Goal: Share content: Share content

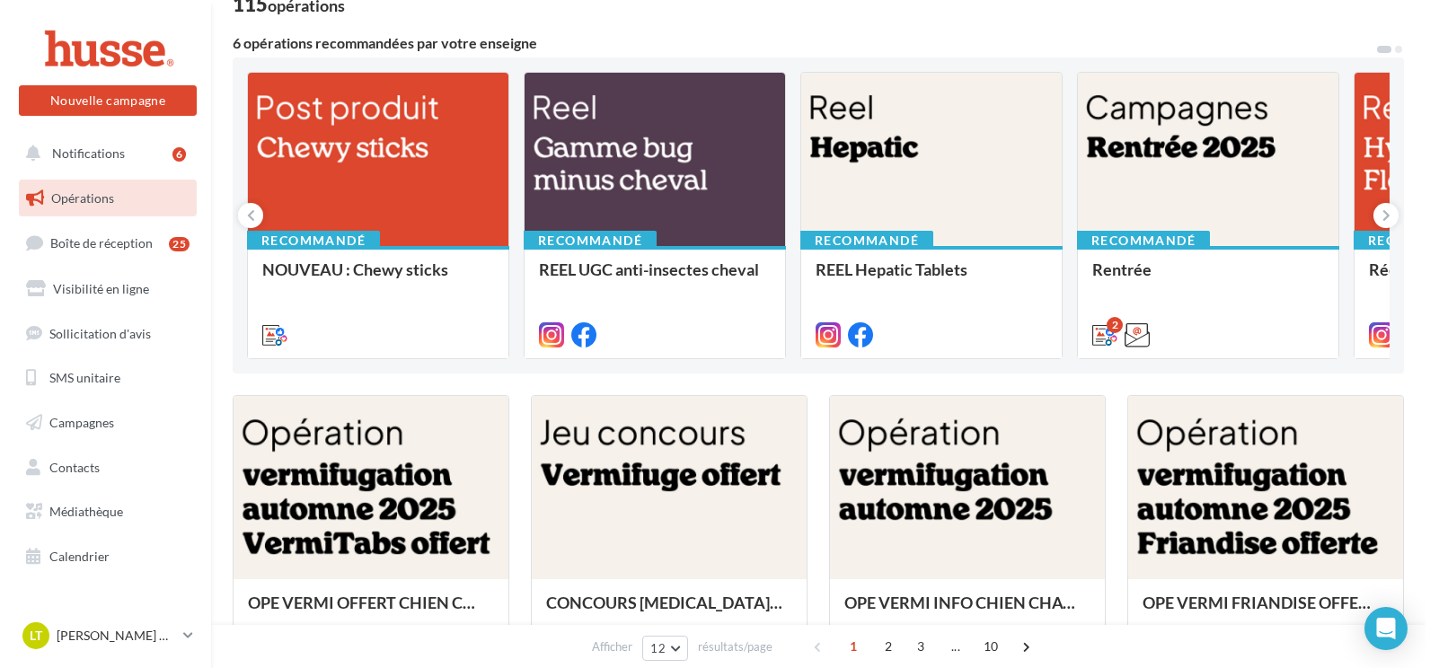
scroll to position [180, 0]
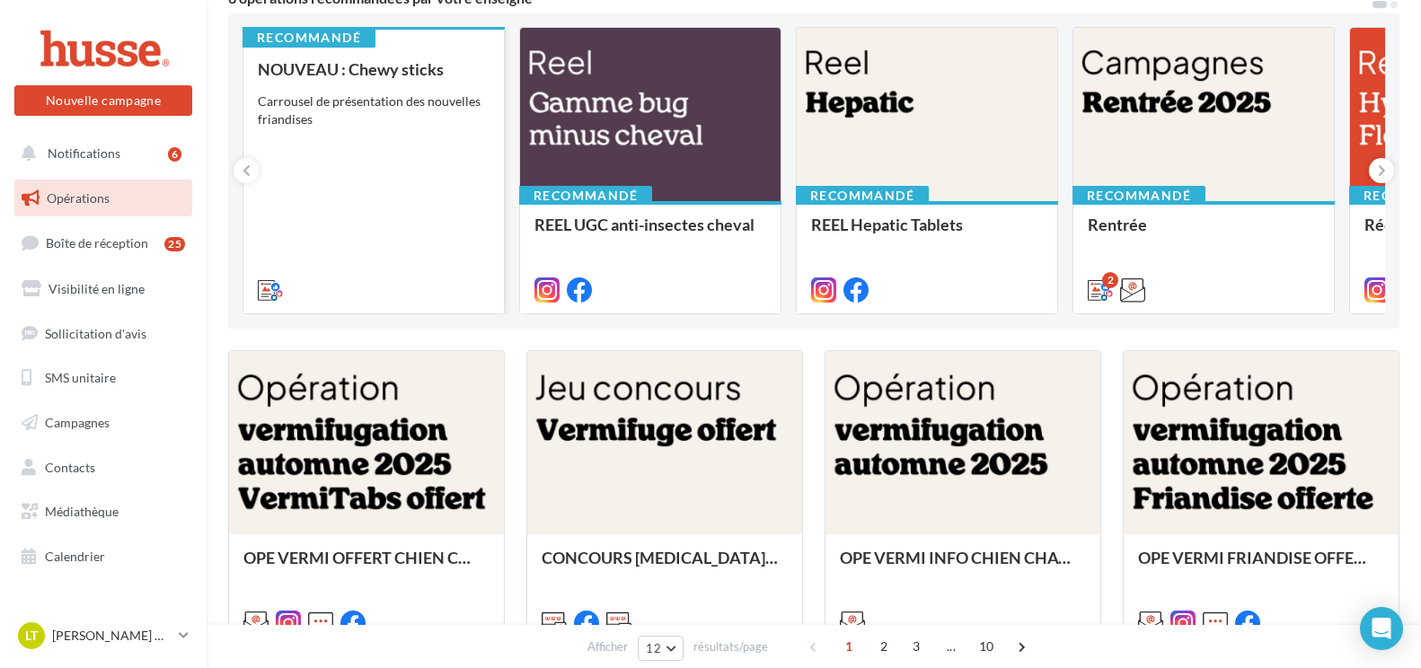
click at [372, 135] on div "NOUVEAU : Chewy sticks Carrousel de présentation des nouvelles friandises" at bounding box center [374, 178] width 232 height 237
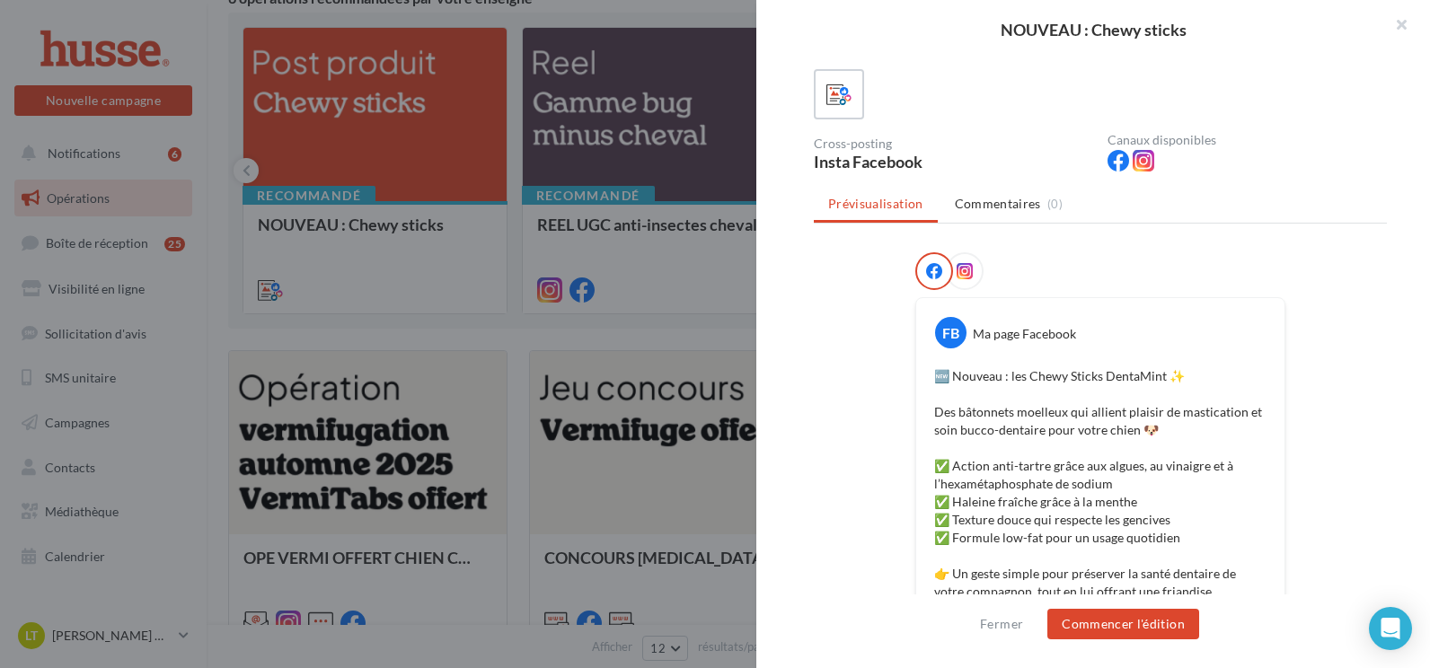
scroll to position [73, 0]
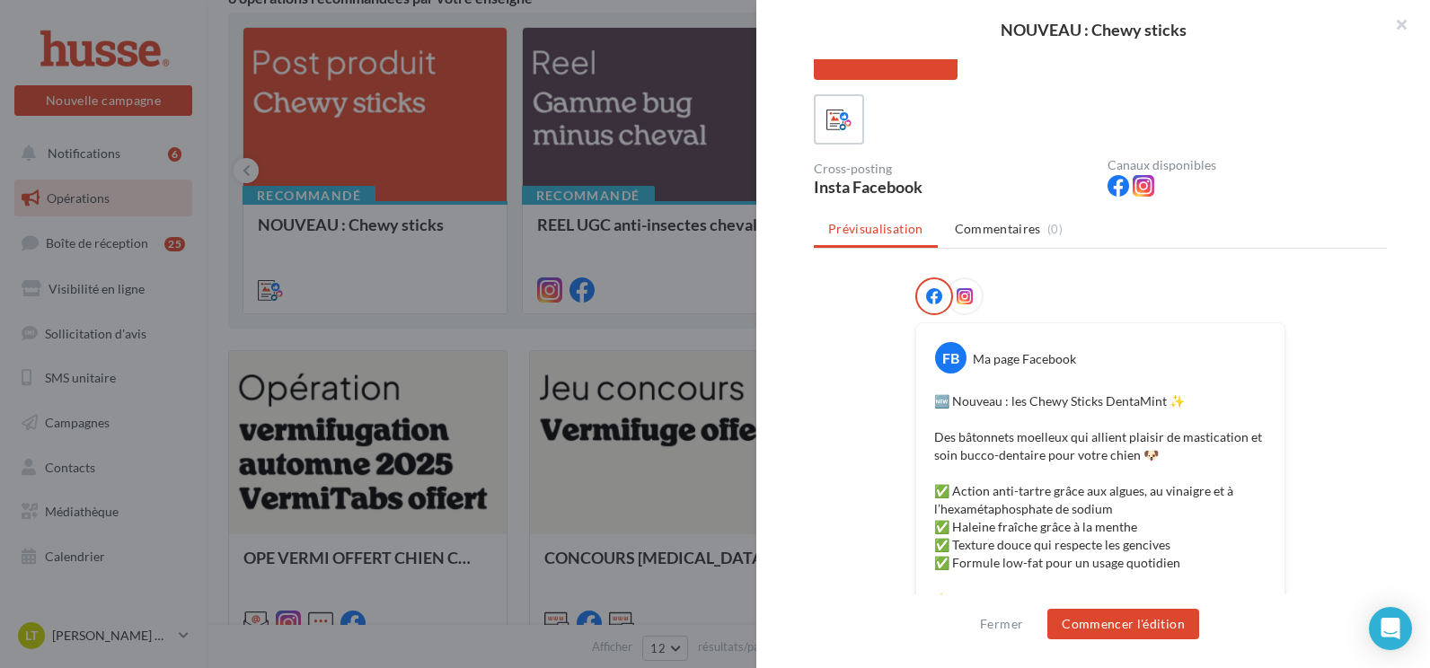
click at [962, 297] on icon at bounding box center [965, 296] width 16 height 16
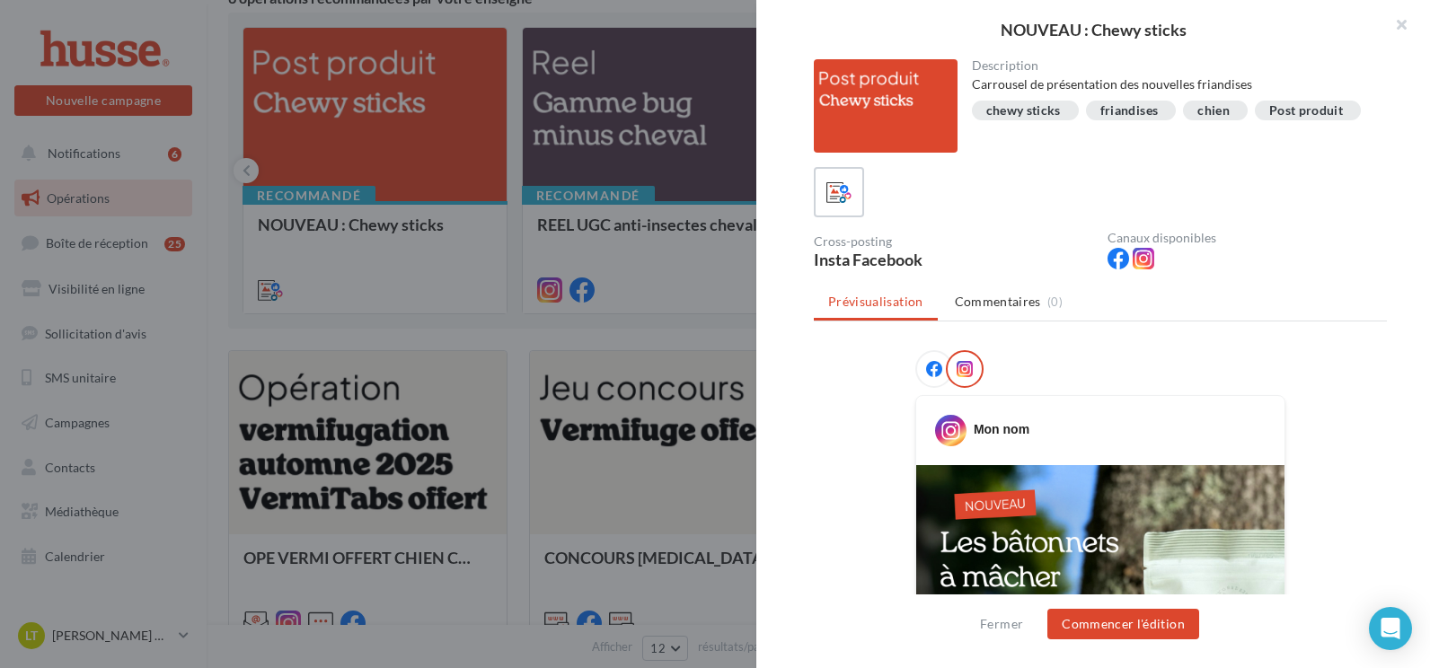
click at [922, 359] on div at bounding box center [934, 369] width 38 height 38
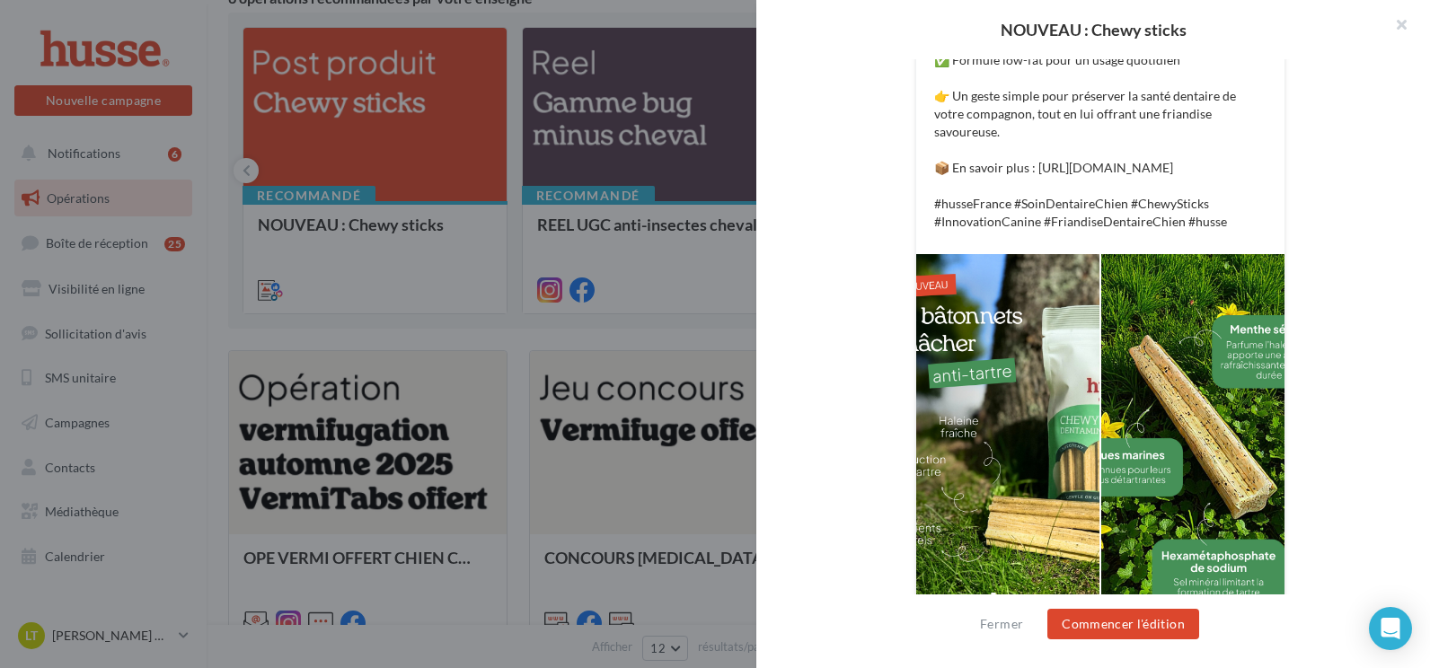
scroll to position [612, 0]
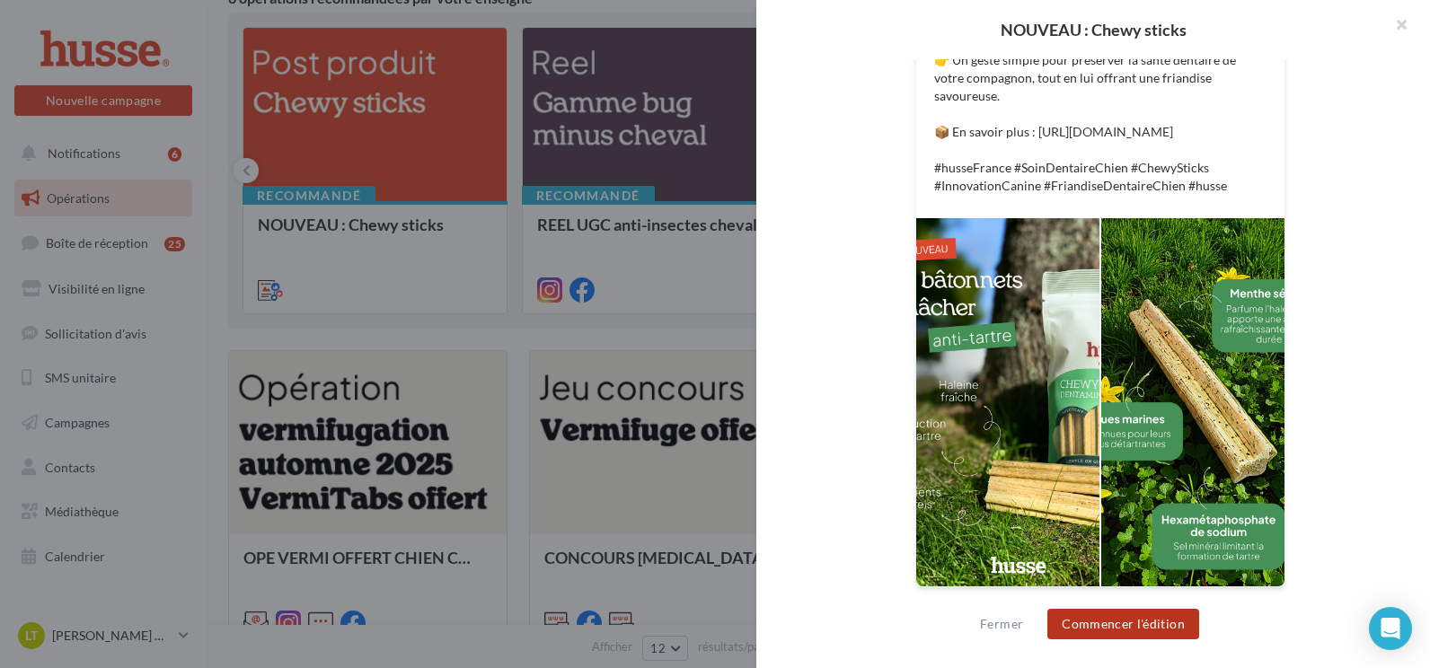
click at [1136, 631] on button "Commencer l'édition" at bounding box center [1123, 624] width 152 height 31
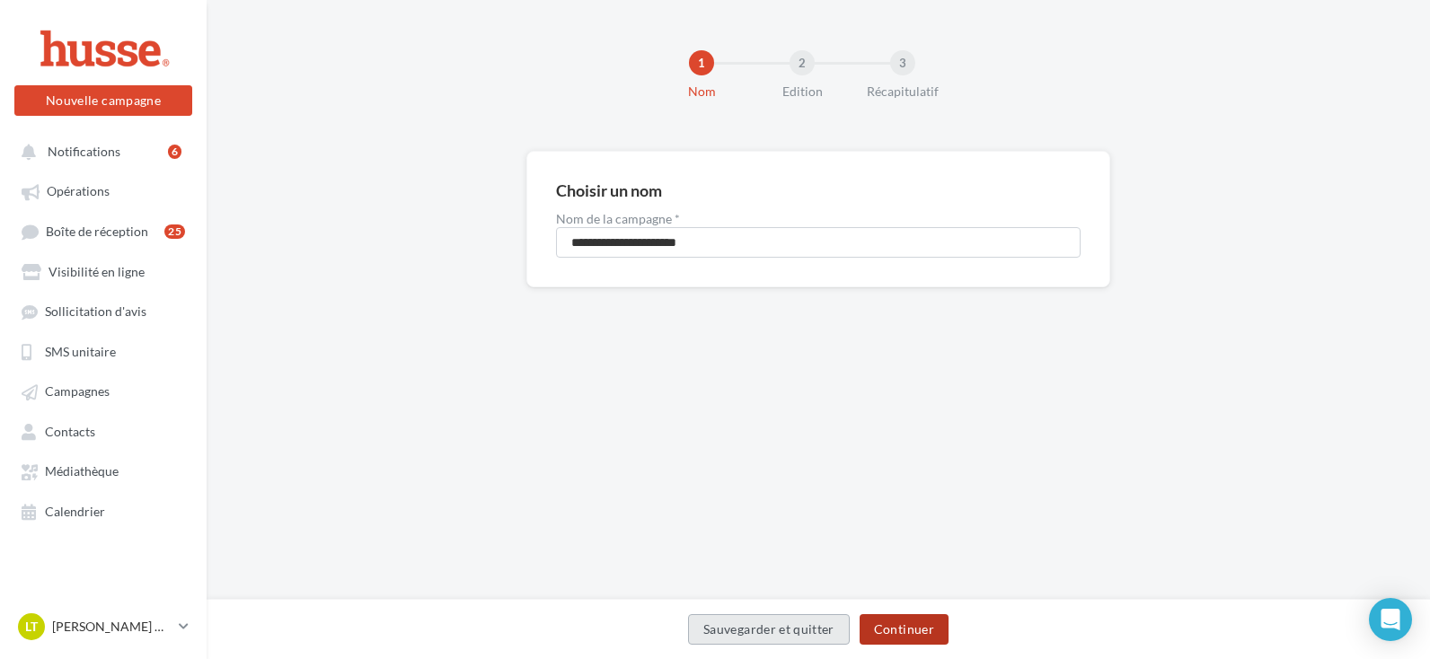
click at [898, 632] on button "Continuer" at bounding box center [904, 629] width 89 height 31
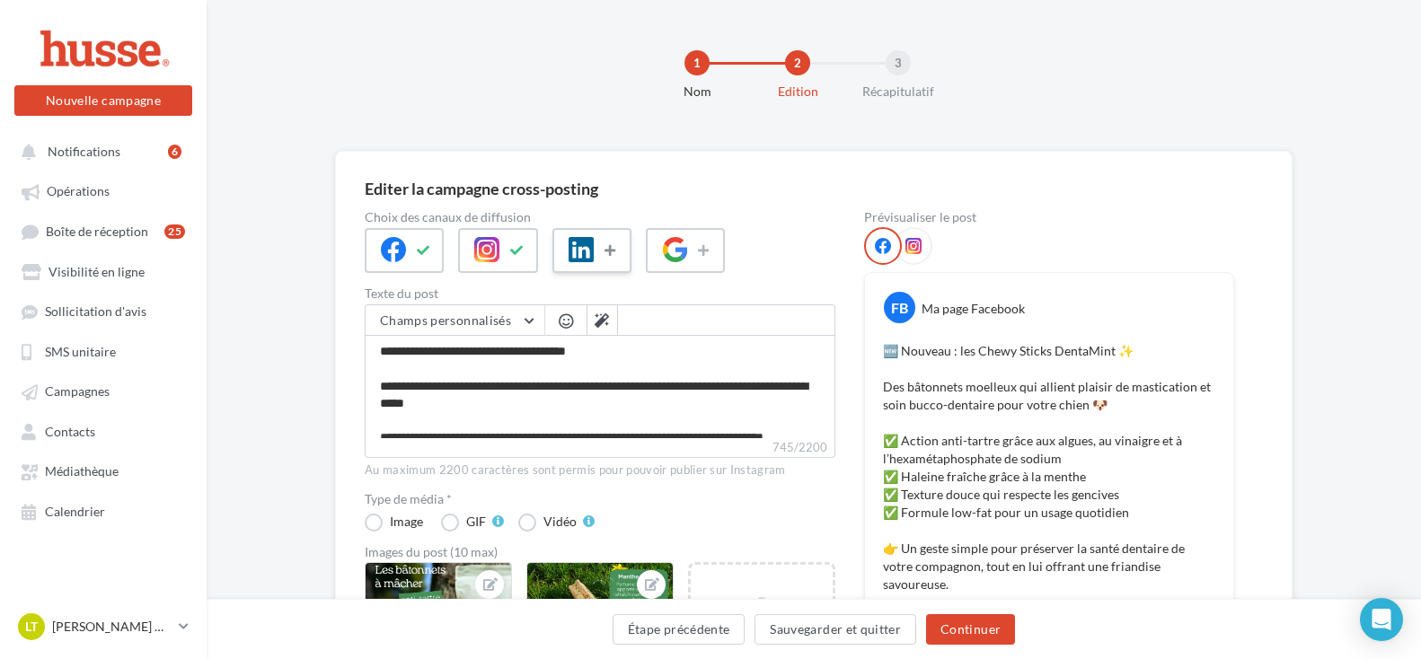
click at [606, 261] on button at bounding box center [612, 250] width 22 height 27
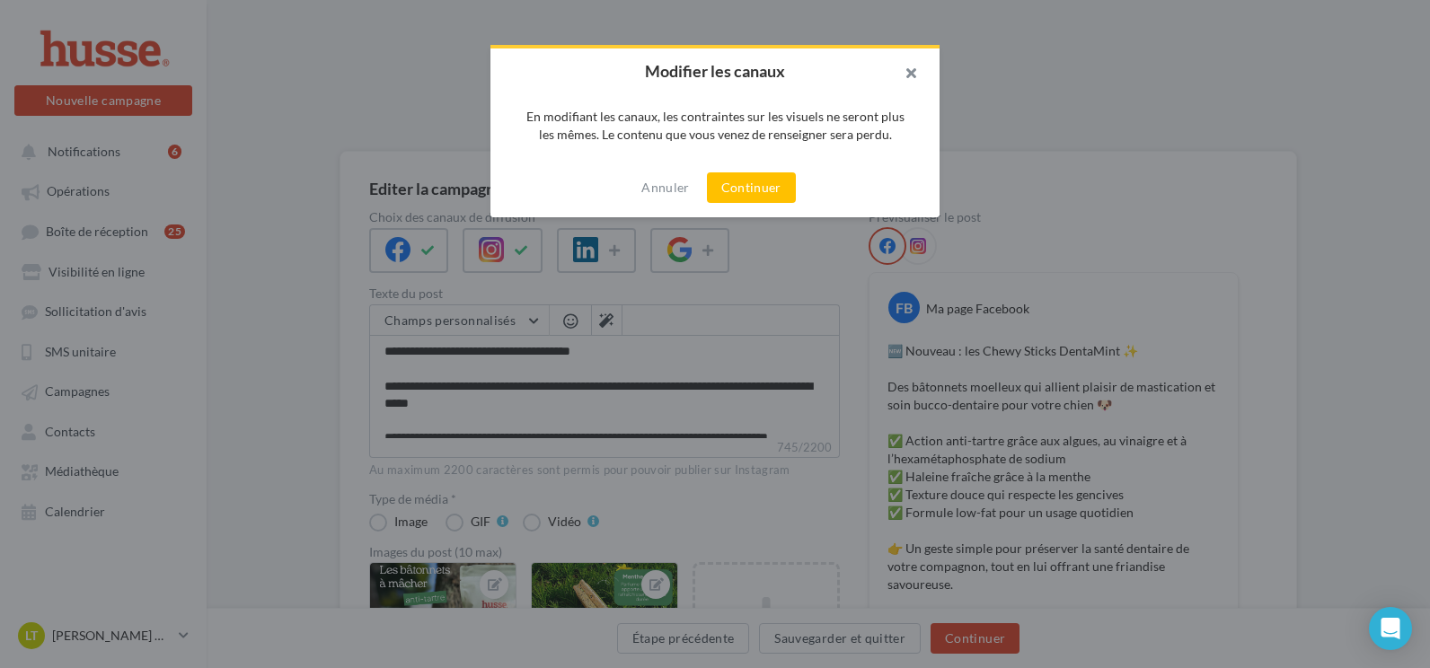
click at [919, 73] on button "button" at bounding box center [904, 76] width 72 height 54
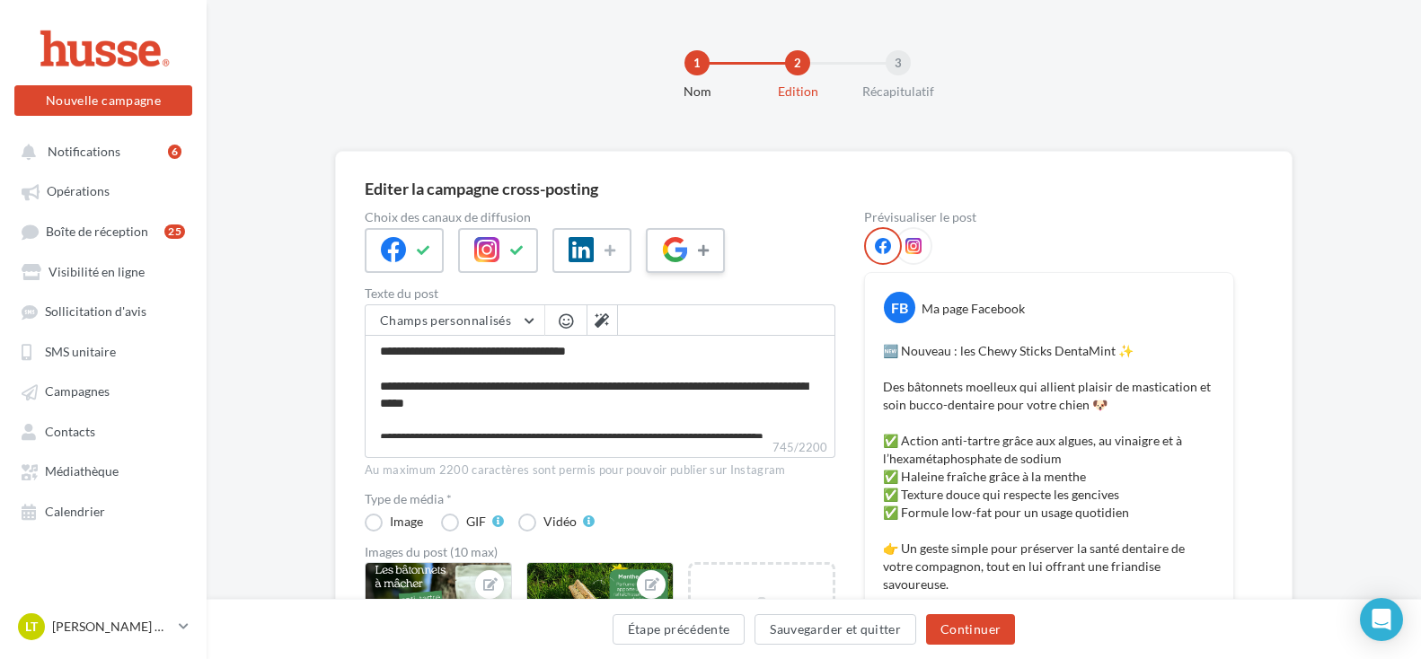
click at [702, 257] on button at bounding box center [705, 250] width 22 height 27
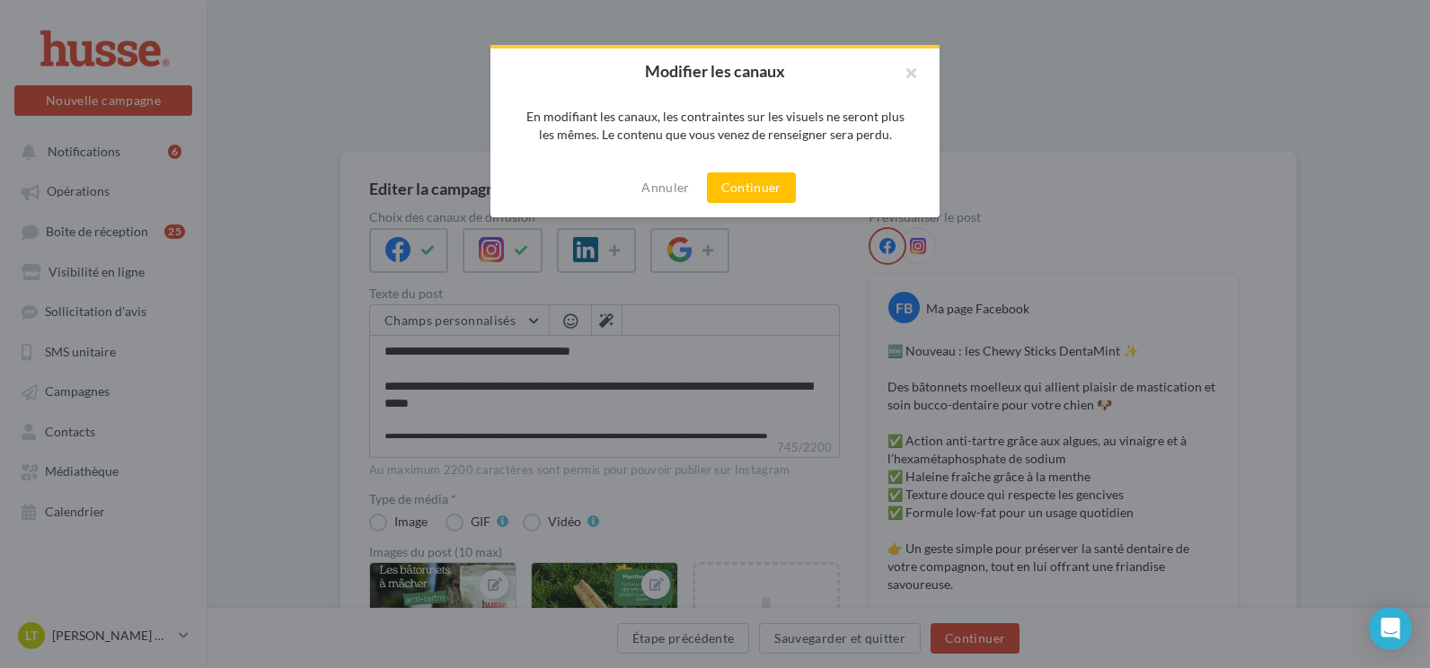
click at [768, 204] on div "Annuler Continuer" at bounding box center [714, 187] width 449 height 59
click at [774, 191] on button "Continuer" at bounding box center [751, 187] width 89 height 31
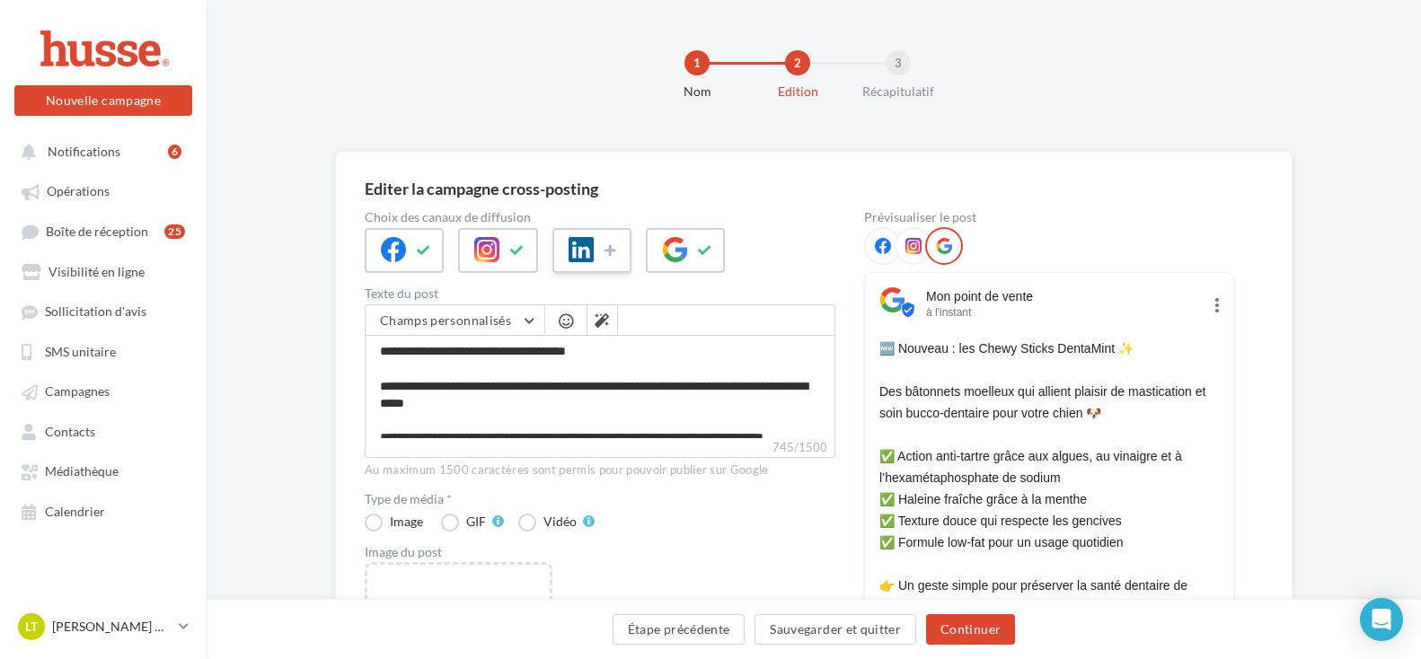
click at [599, 255] on div at bounding box center [591, 250] width 79 height 45
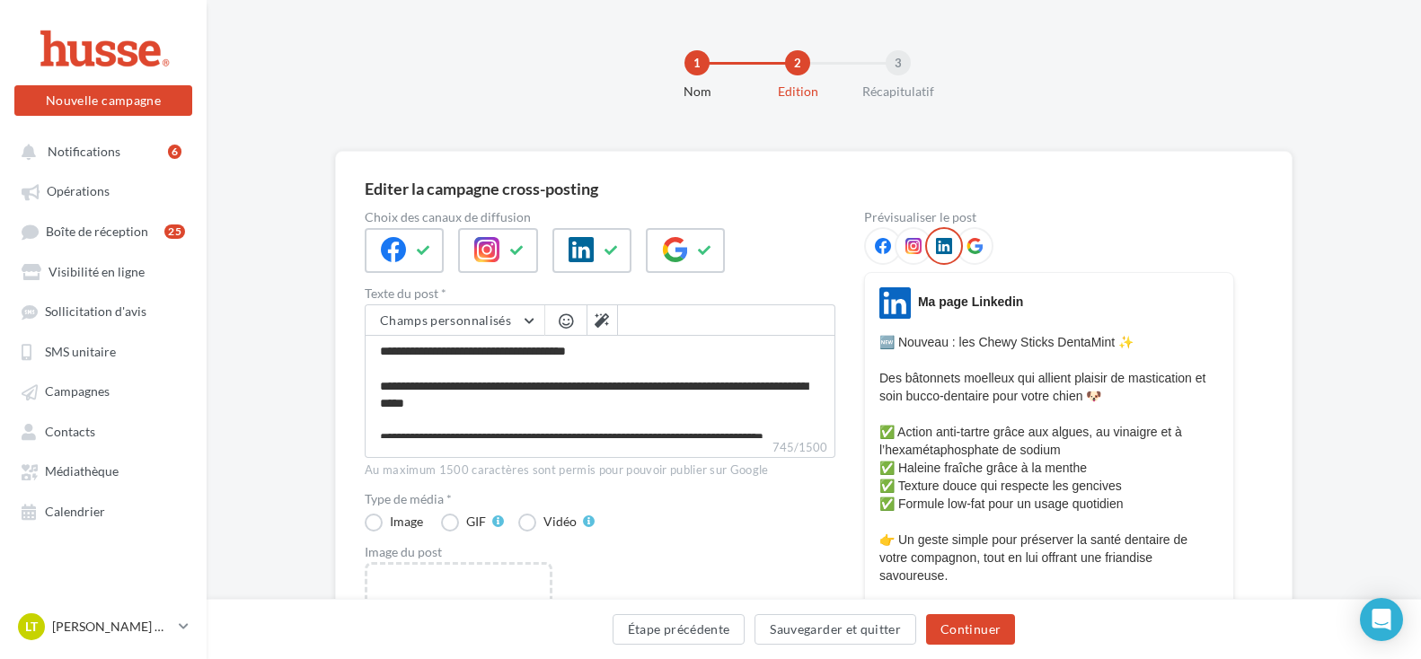
click at [982, 247] on icon at bounding box center [974, 246] width 16 height 16
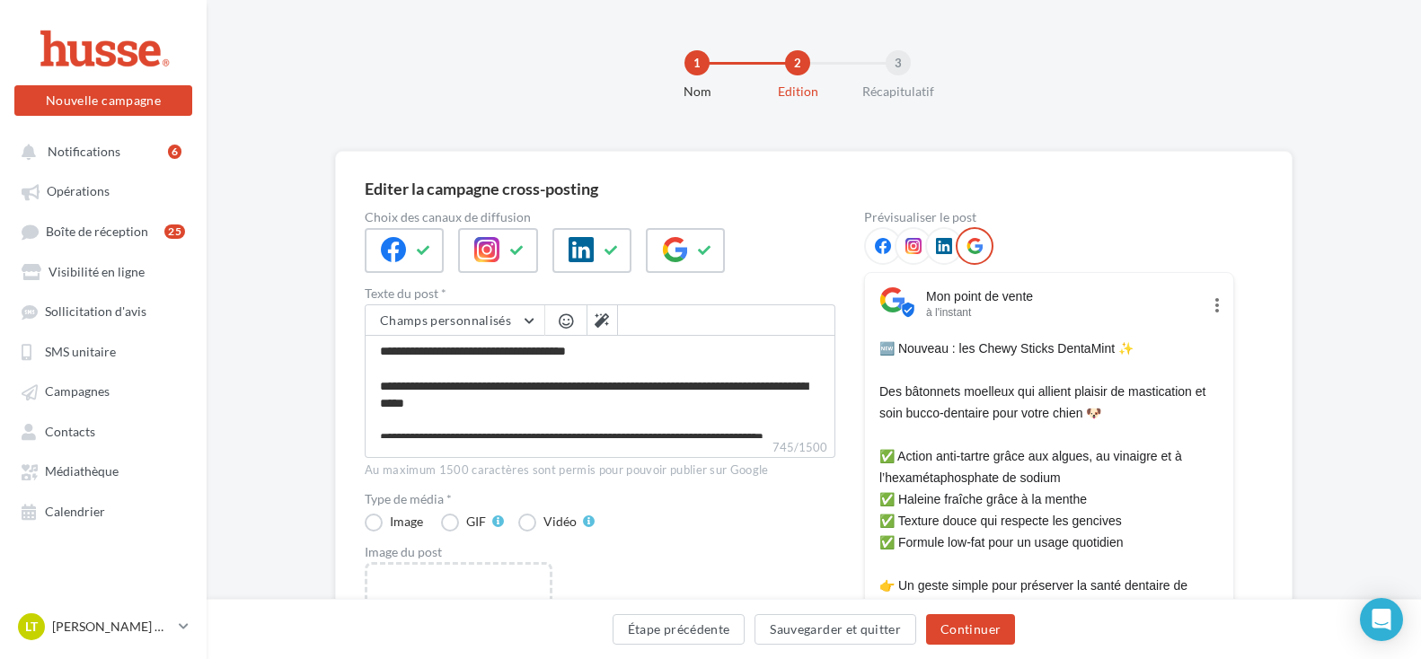
click at [886, 231] on div at bounding box center [883, 246] width 38 height 38
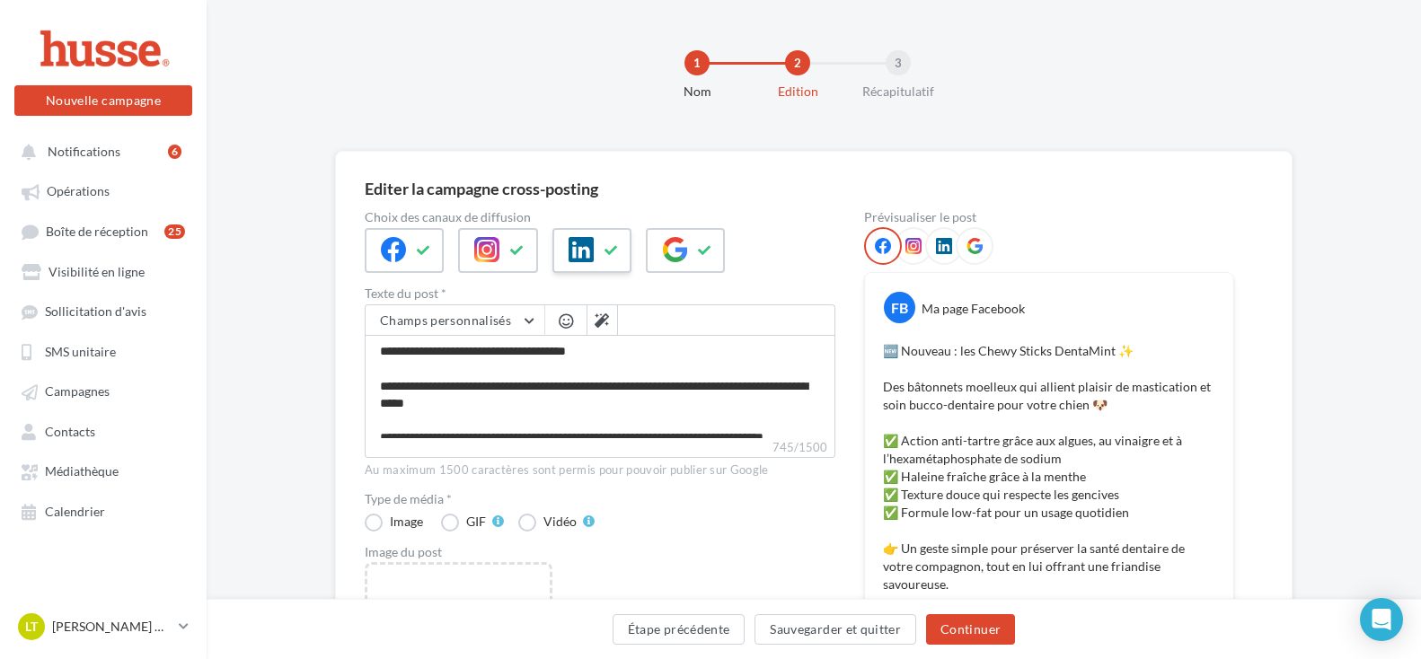
click at [612, 259] on button at bounding box center [612, 250] width 22 height 27
click at [720, 260] on div at bounding box center [685, 250] width 79 height 45
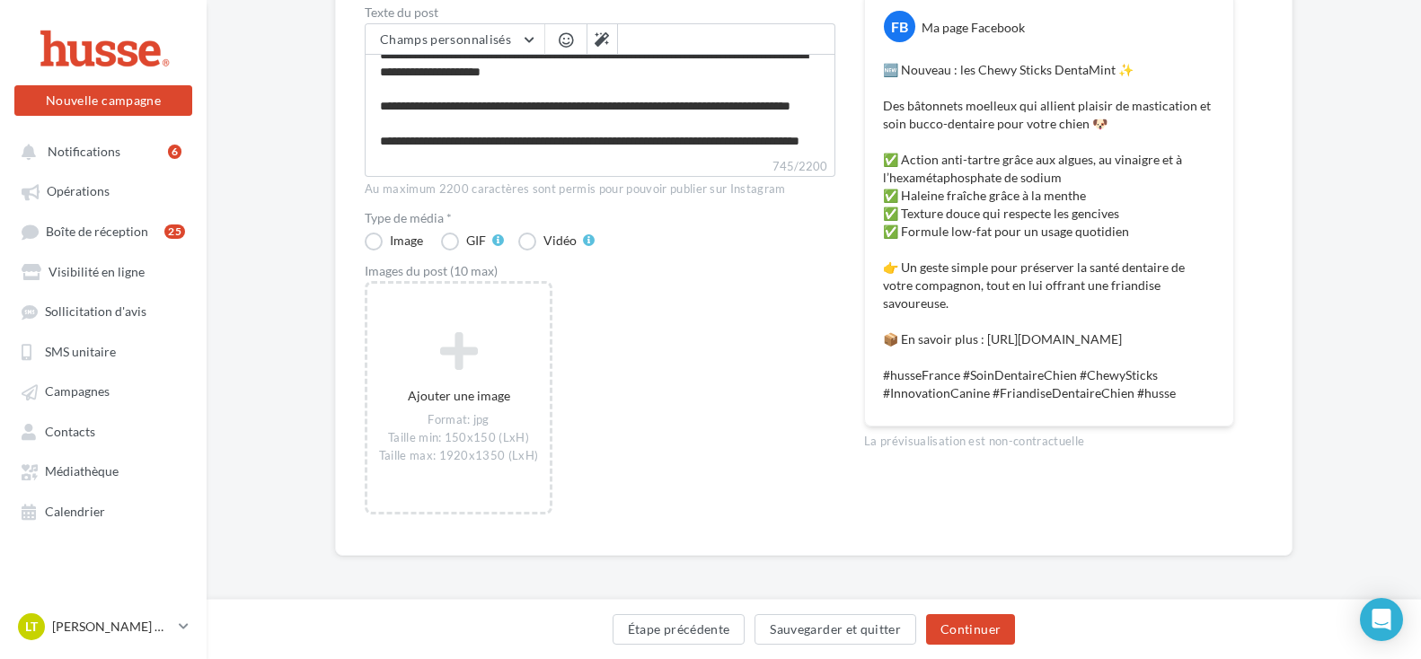
scroll to position [284, 0]
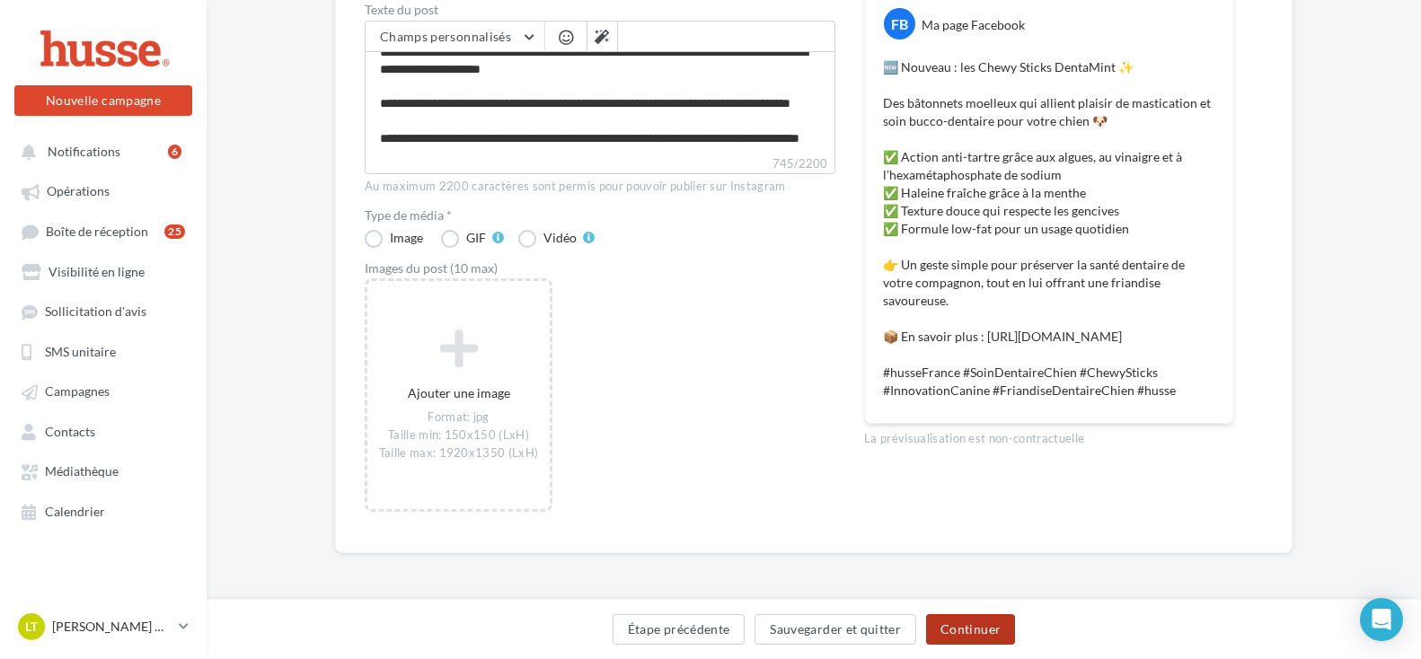
click at [978, 627] on button "Continuer" at bounding box center [970, 629] width 89 height 31
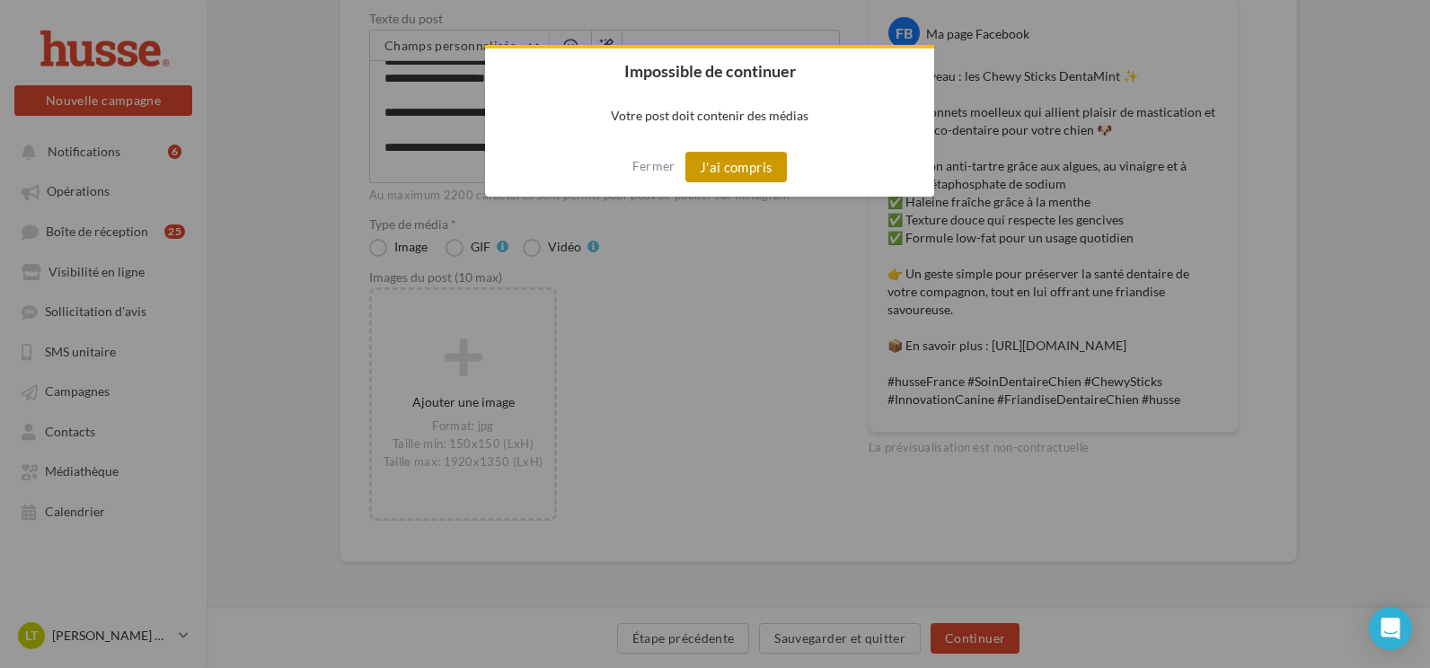
click at [753, 175] on button "J'ai compris" at bounding box center [736, 167] width 102 height 31
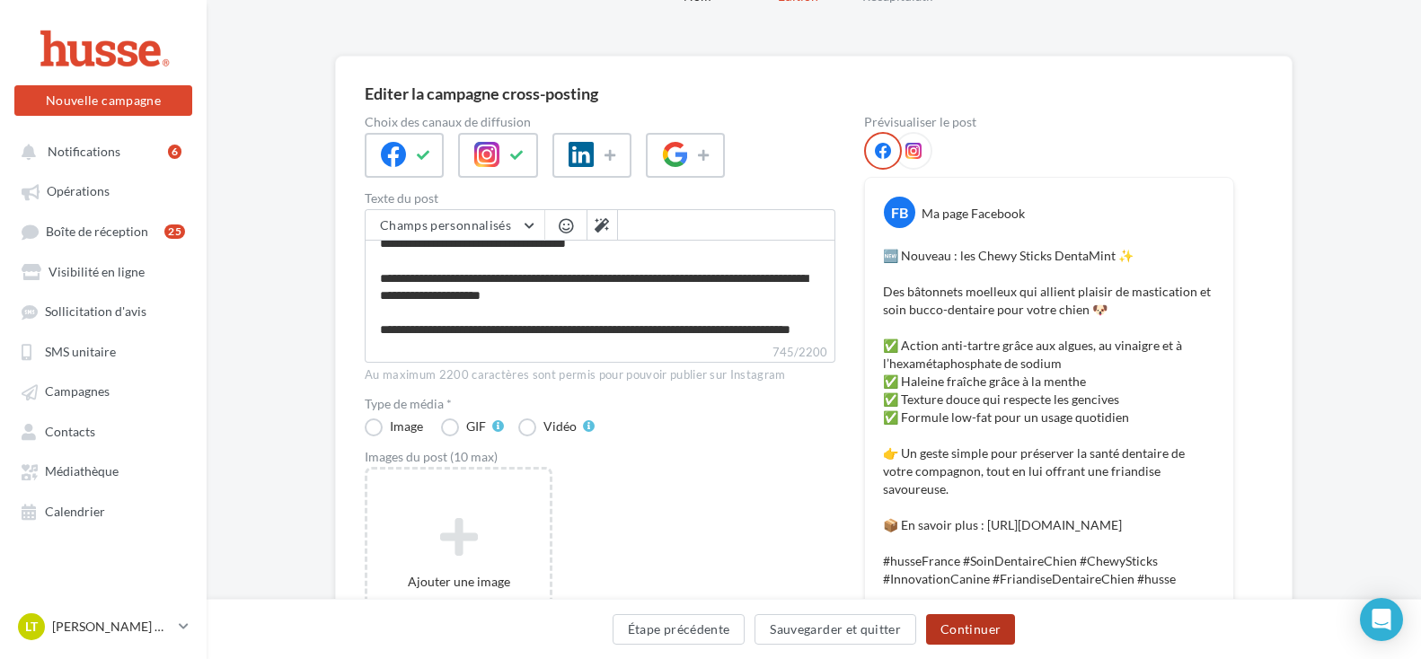
scroll to position [0, 0]
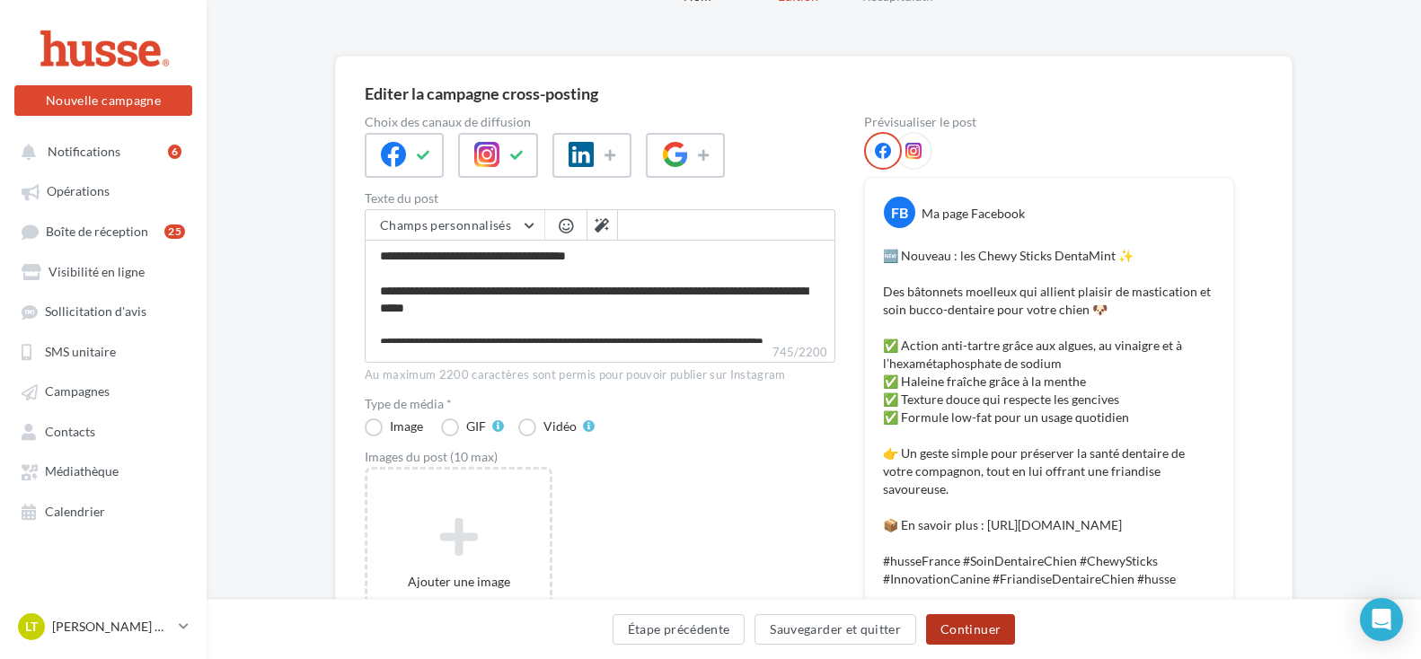
click at [960, 628] on button "Continuer" at bounding box center [970, 629] width 89 height 31
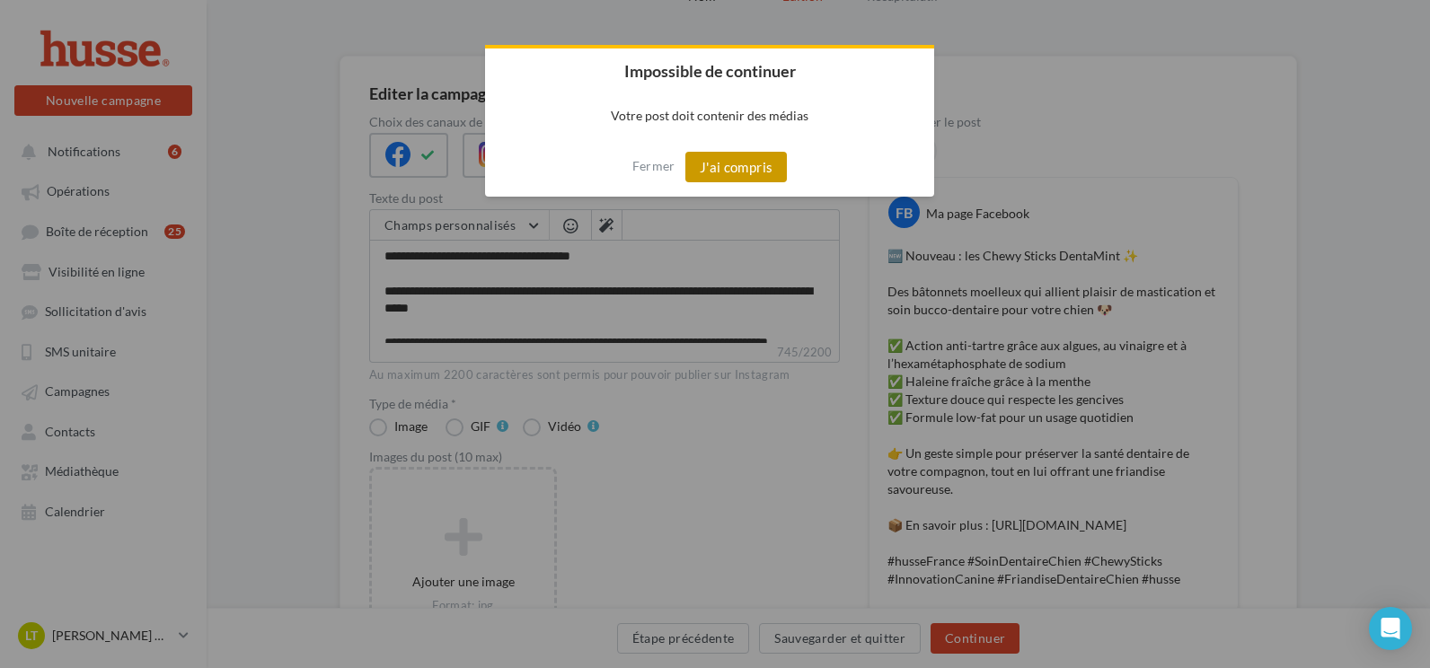
click at [750, 156] on button "J'ai compris" at bounding box center [736, 167] width 102 height 31
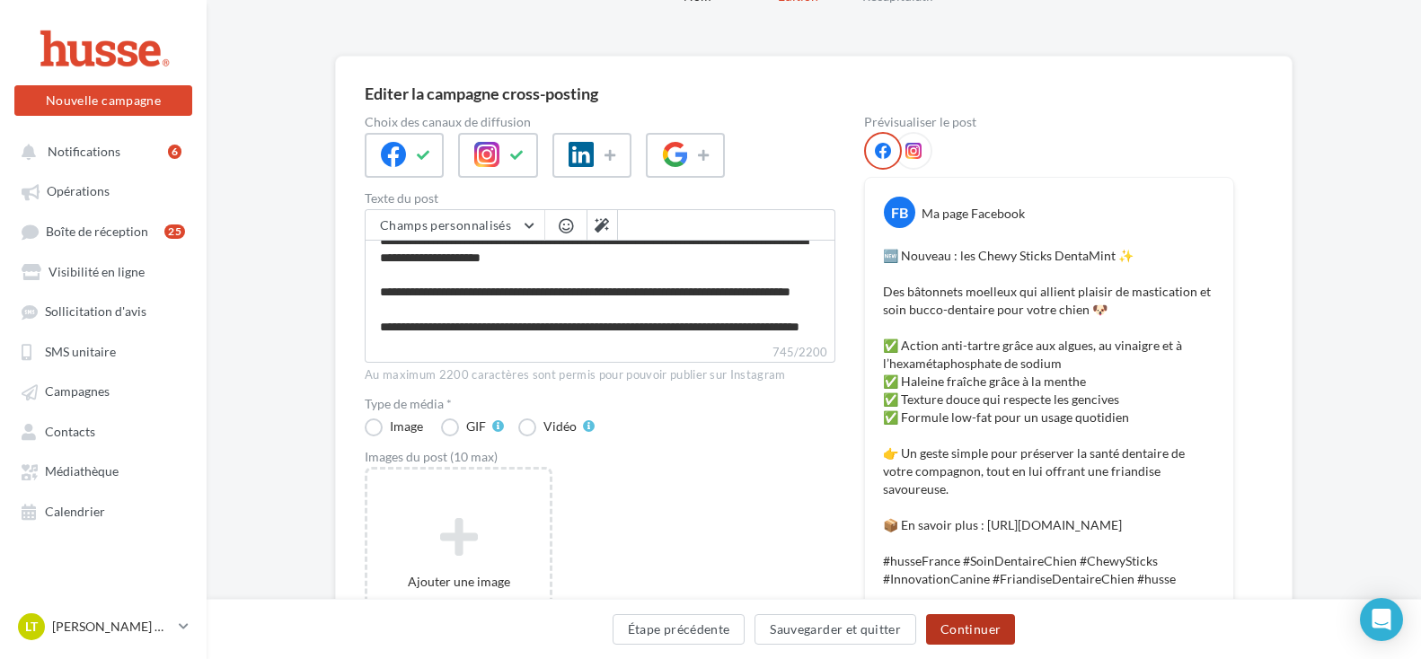
scroll to position [241, 0]
click at [427, 155] on icon at bounding box center [424, 155] width 14 height 13
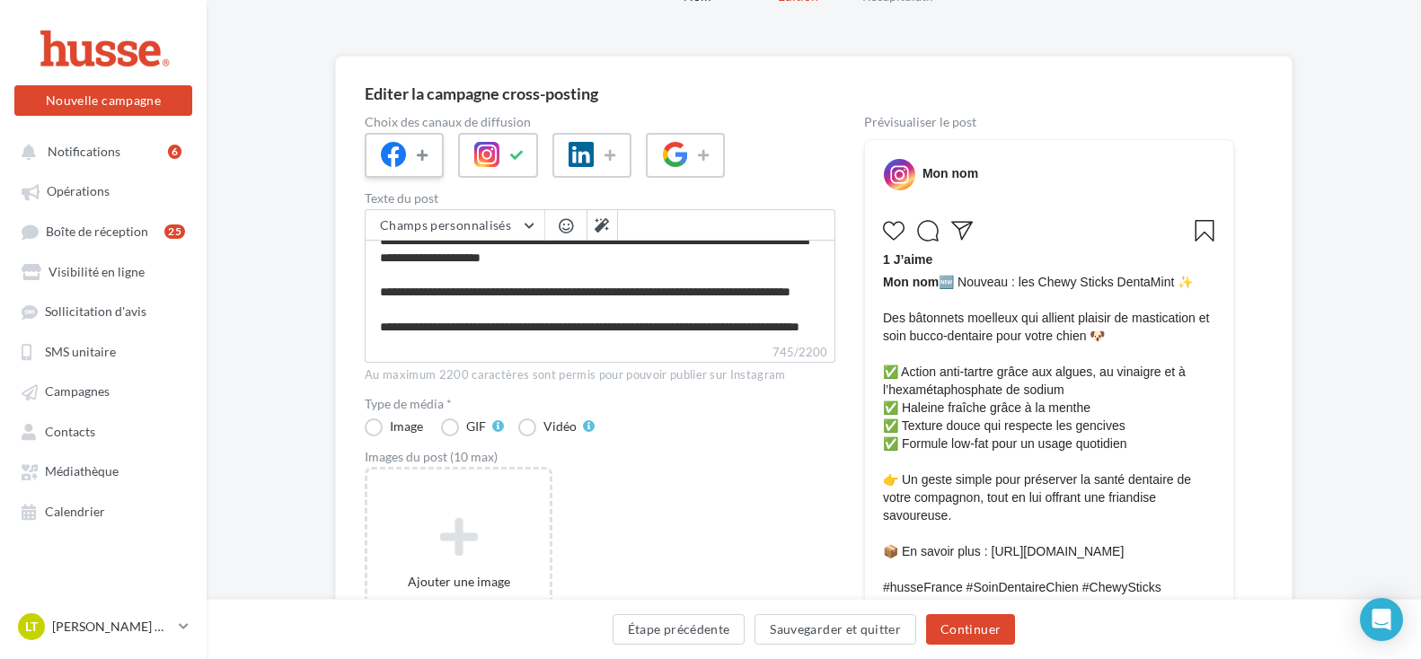
click at [428, 155] on icon at bounding box center [424, 155] width 14 height 13
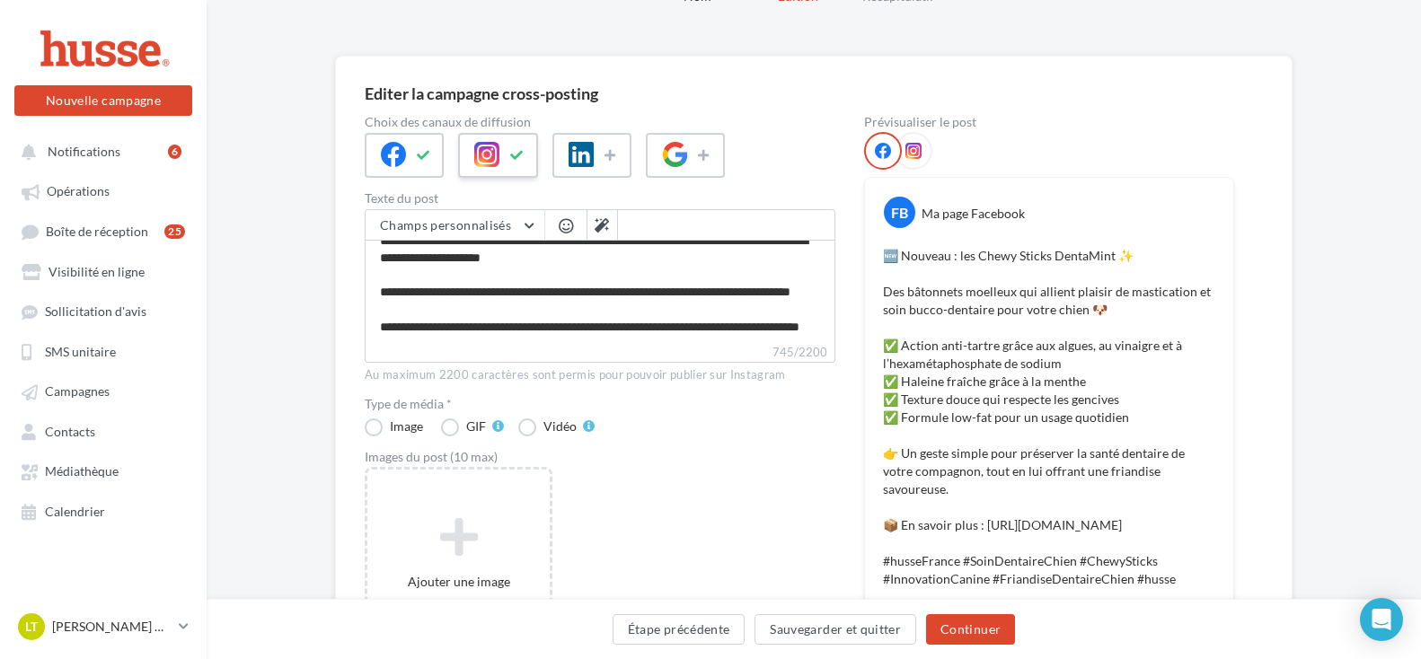
click at [529, 150] on div at bounding box center [497, 155] width 79 height 45
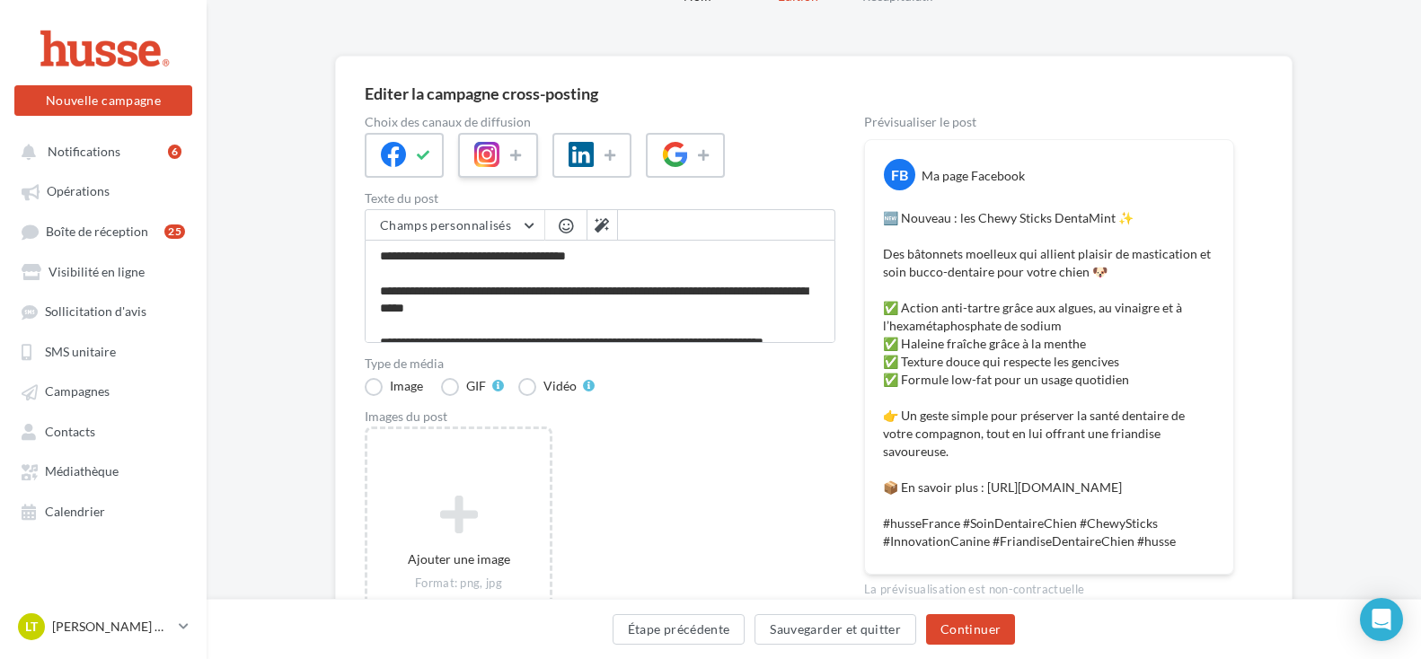
click at [498, 166] on icon at bounding box center [486, 154] width 25 height 25
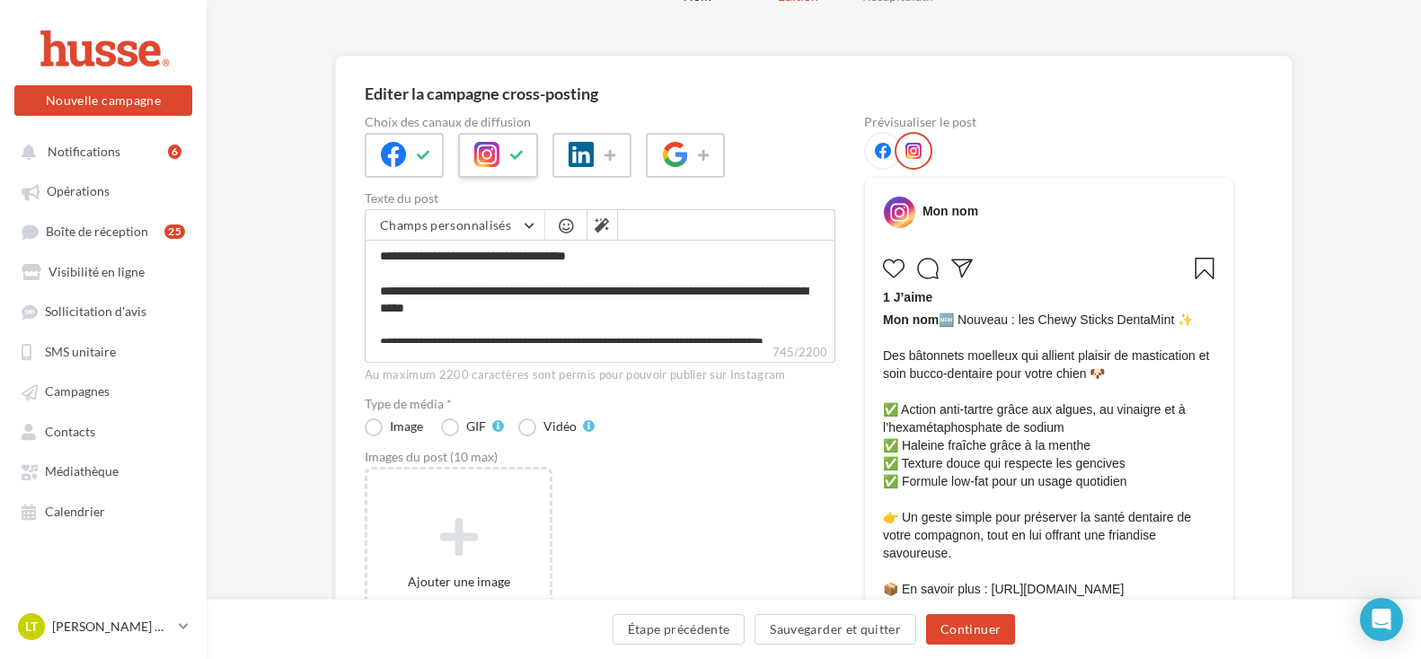
click at [498, 166] on icon at bounding box center [486, 154] width 25 height 25
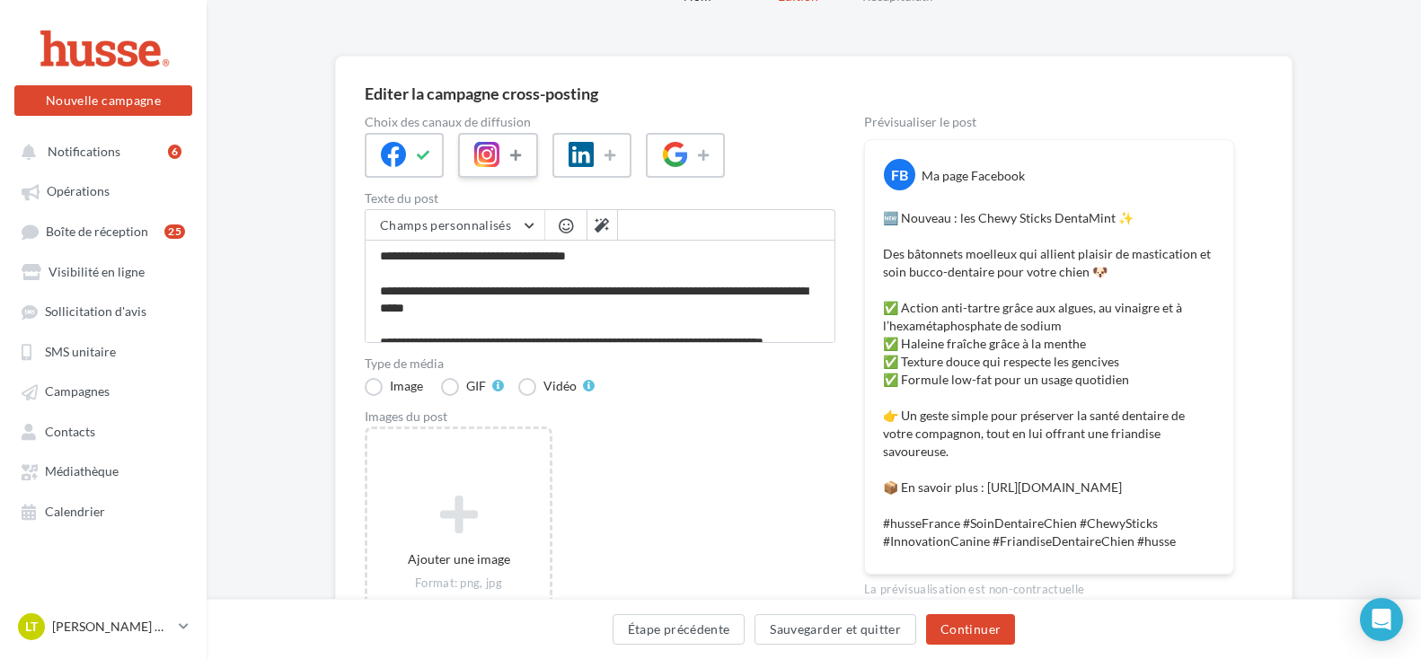
click at [525, 154] on button at bounding box center [518, 155] width 22 height 27
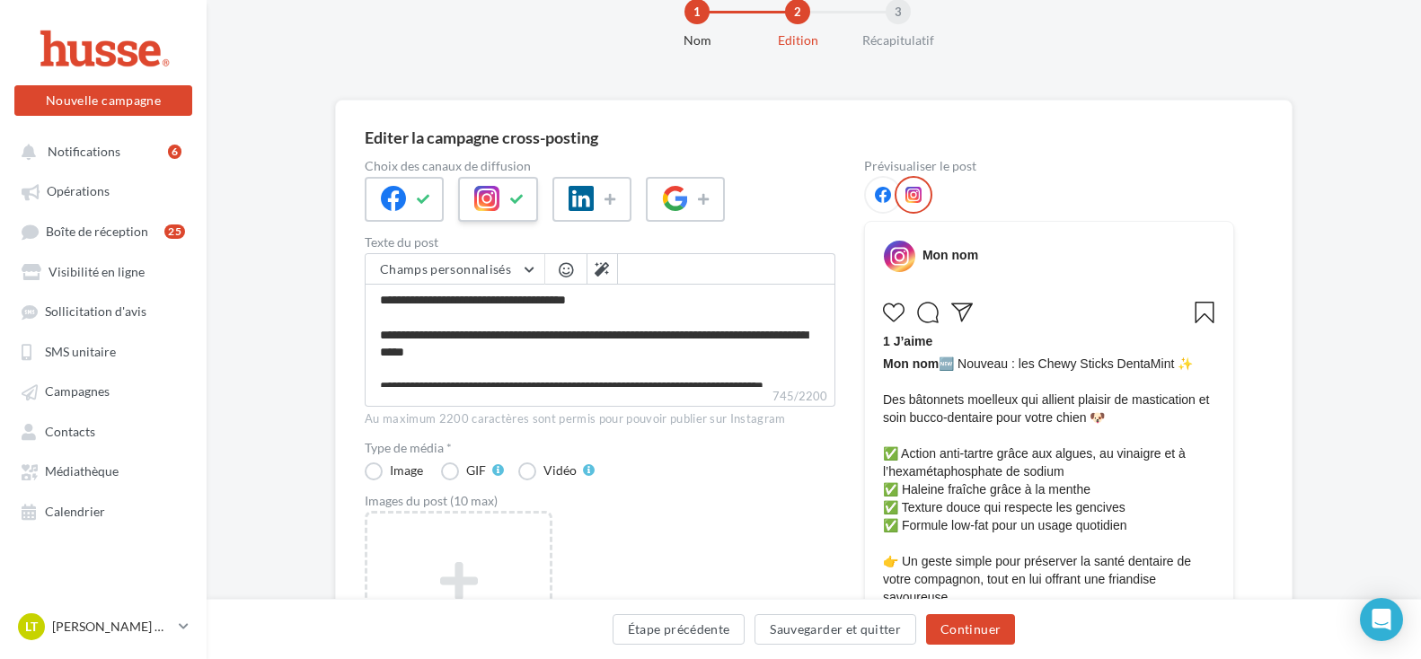
scroll to position [5, 0]
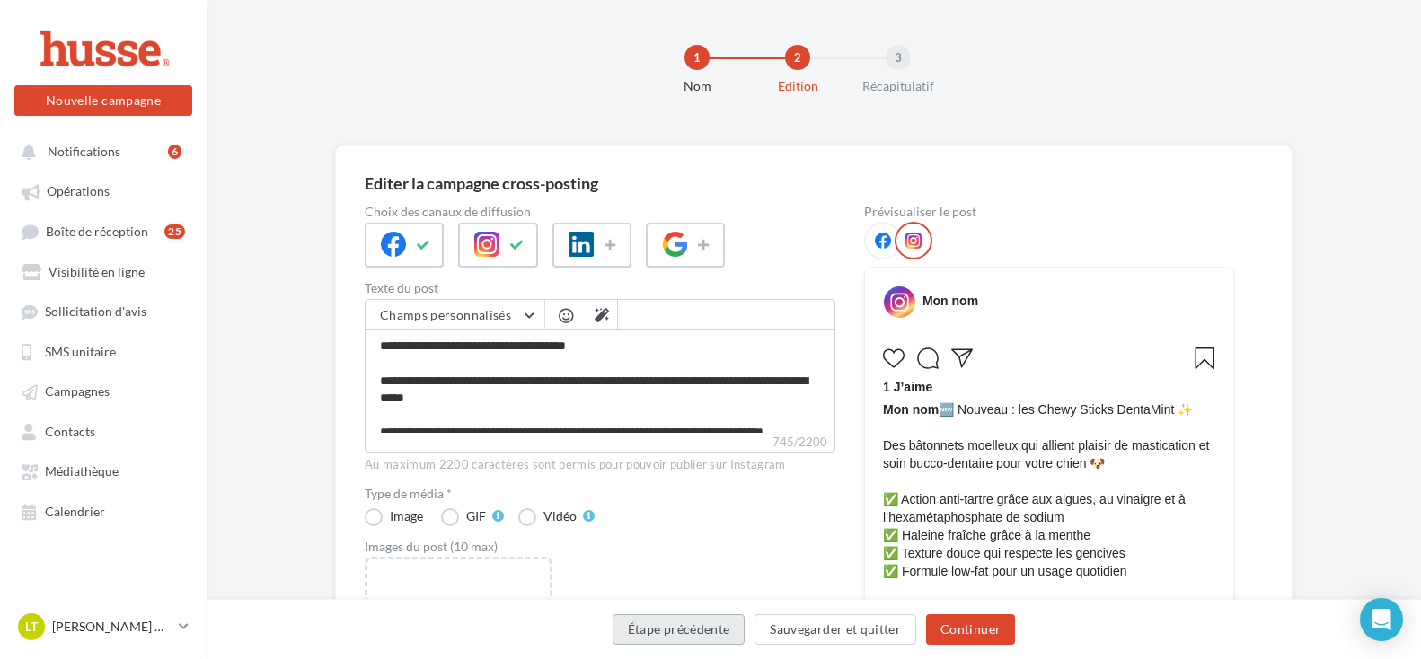
click at [739, 631] on button "Étape précédente" at bounding box center [679, 629] width 133 height 31
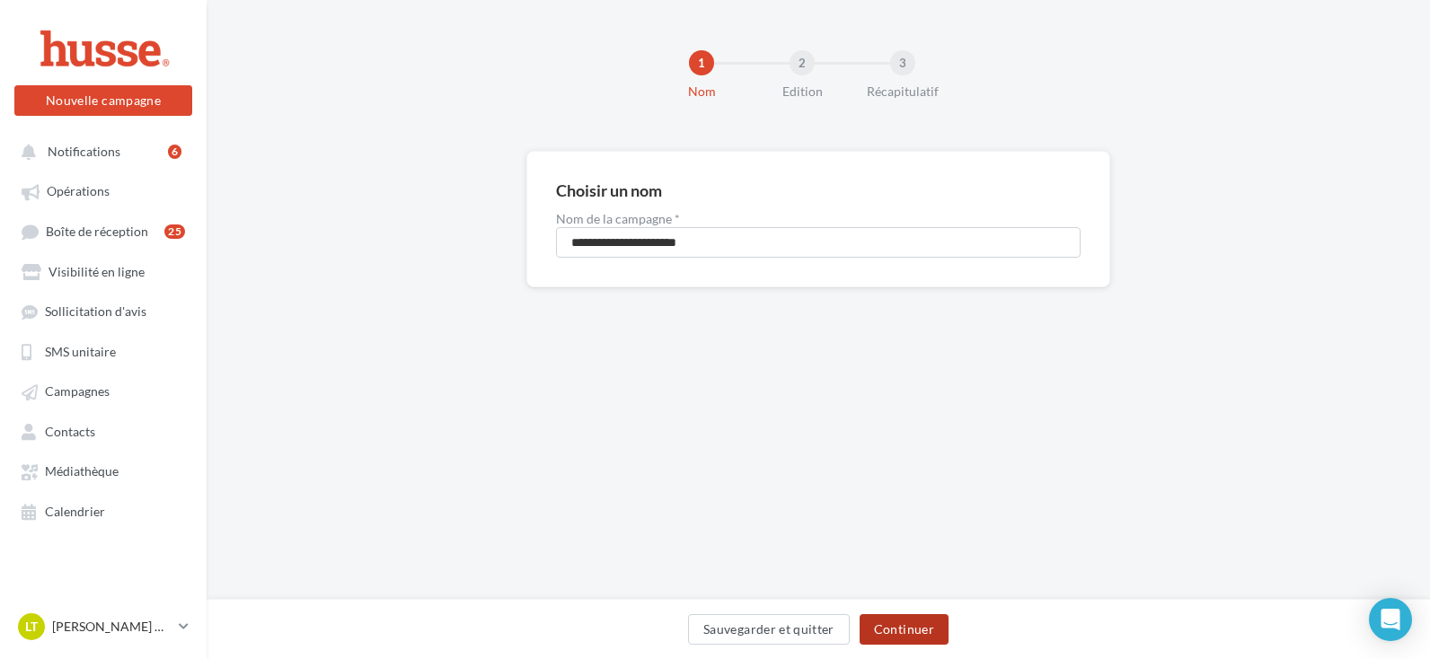
click at [925, 622] on button "Continuer" at bounding box center [904, 629] width 89 height 31
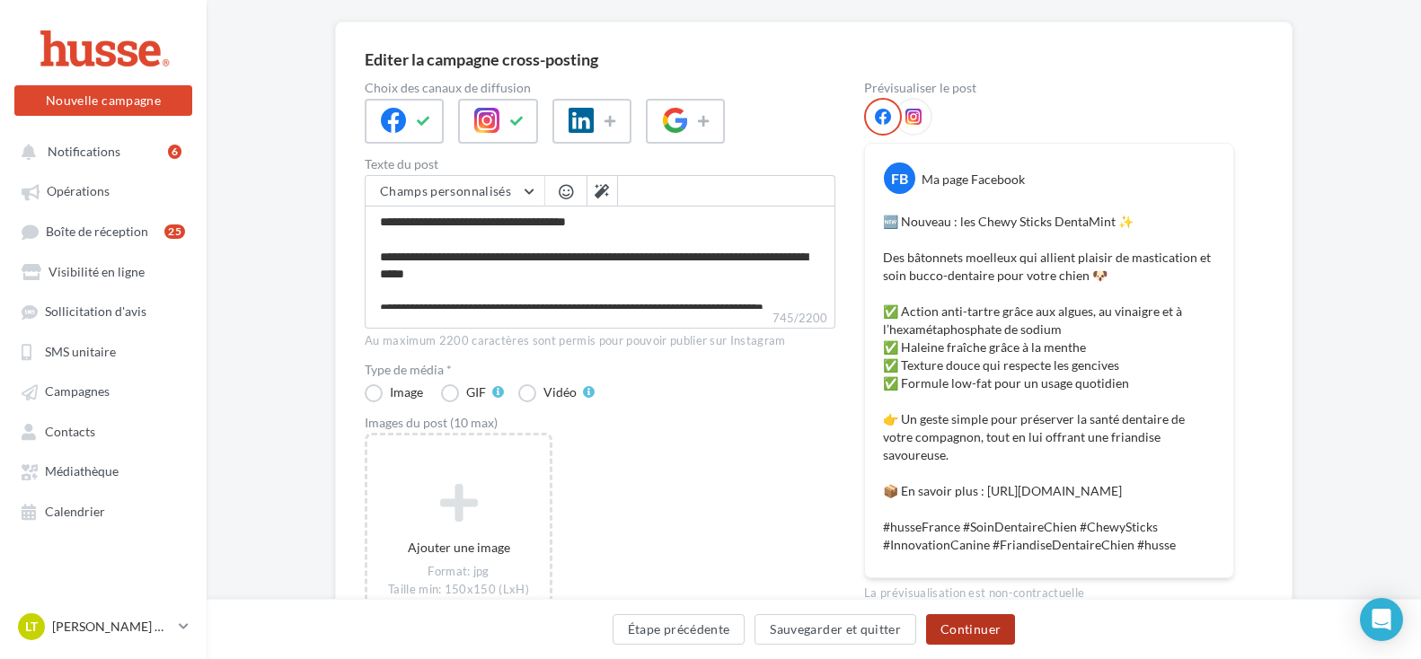
scroll to position [128, 0]
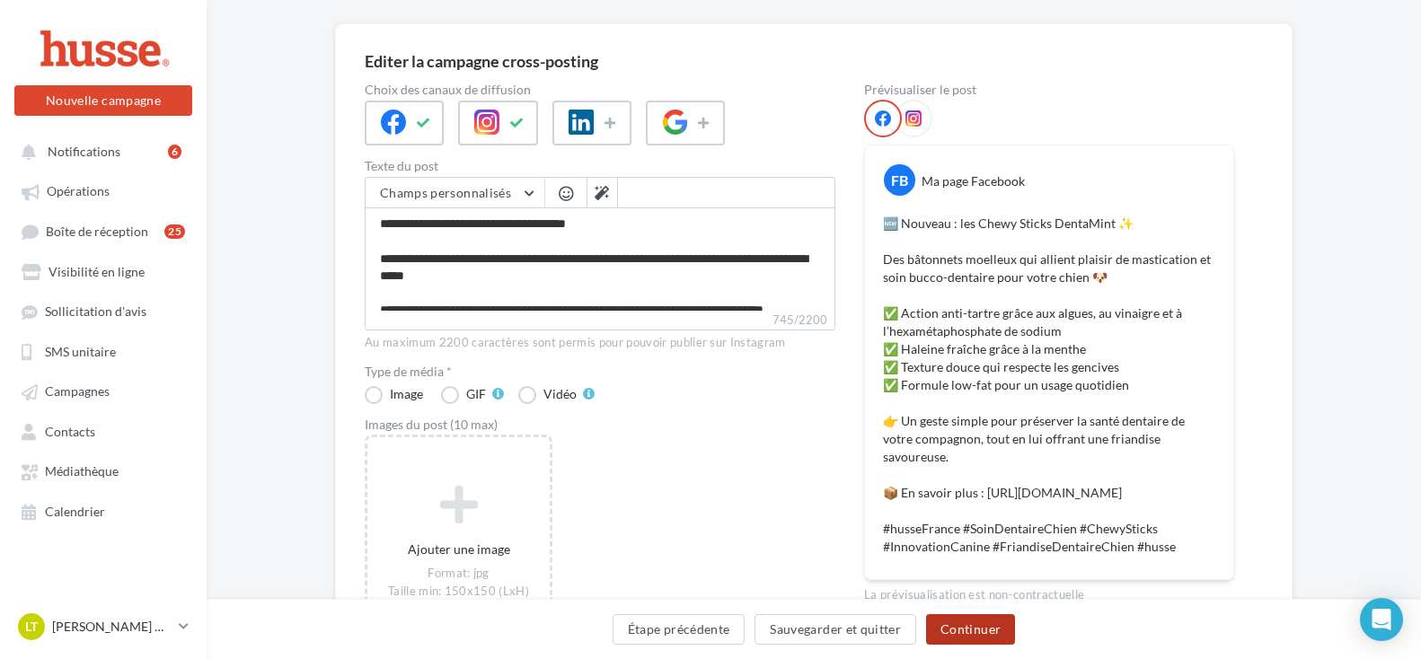
click at [966, 624] on button "Continuer" at bounding box center [970, 629] width 89 height 31
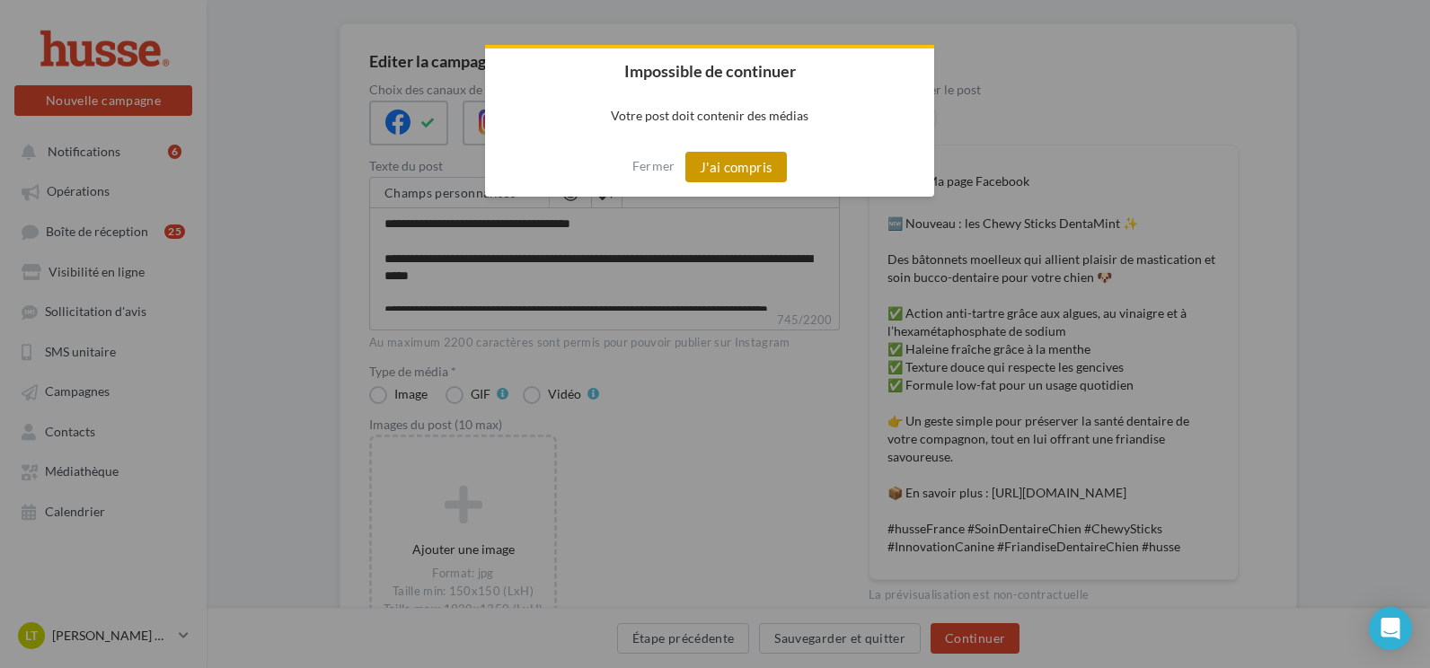
click at [754, 173] on button "J'ai compris" at bounding box center [736, 167] width 102 height 31
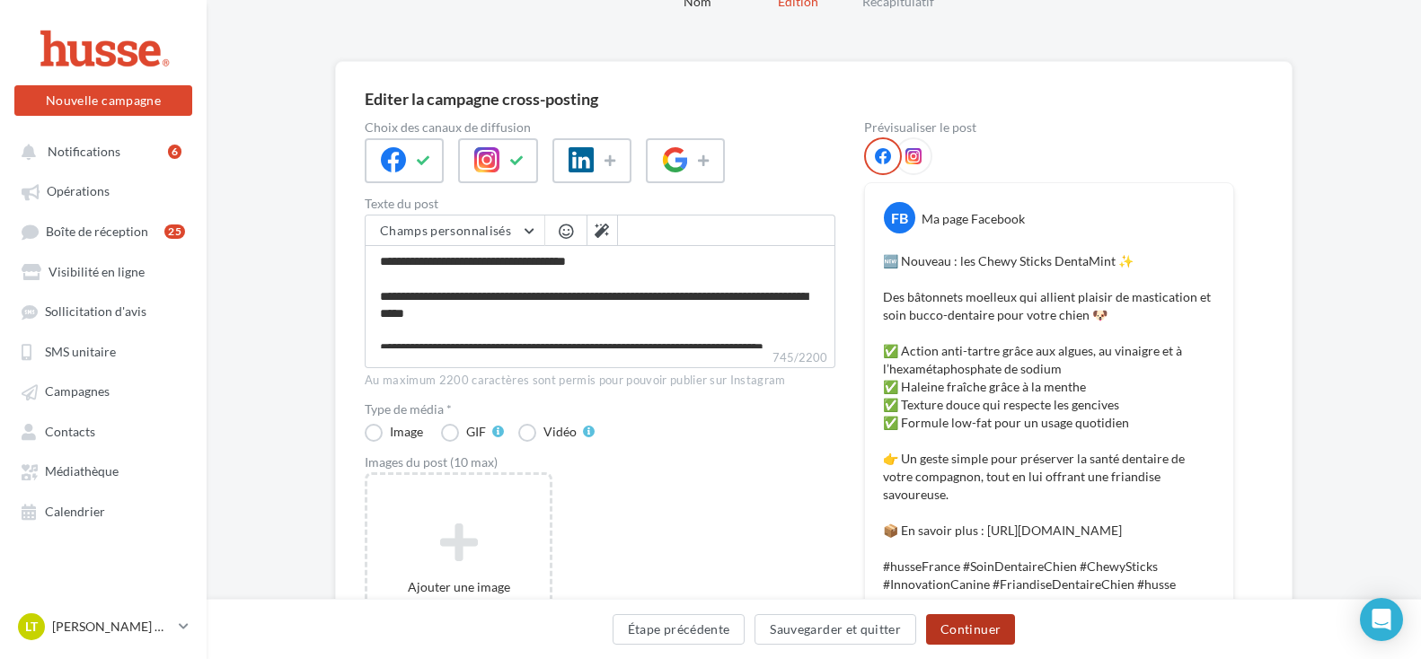
scroll to position [38, 0]
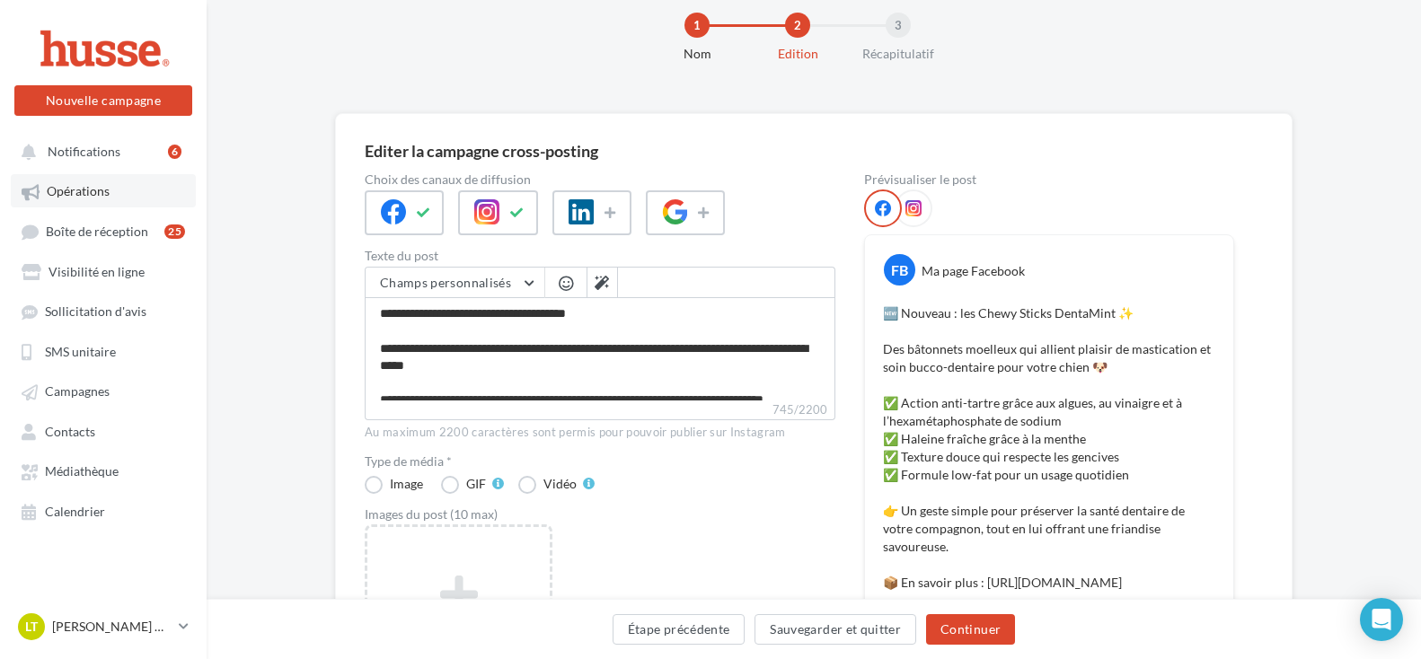
click at [101, 192] on span "Opérations" at bounding box center [78, 191] width 63 height 15
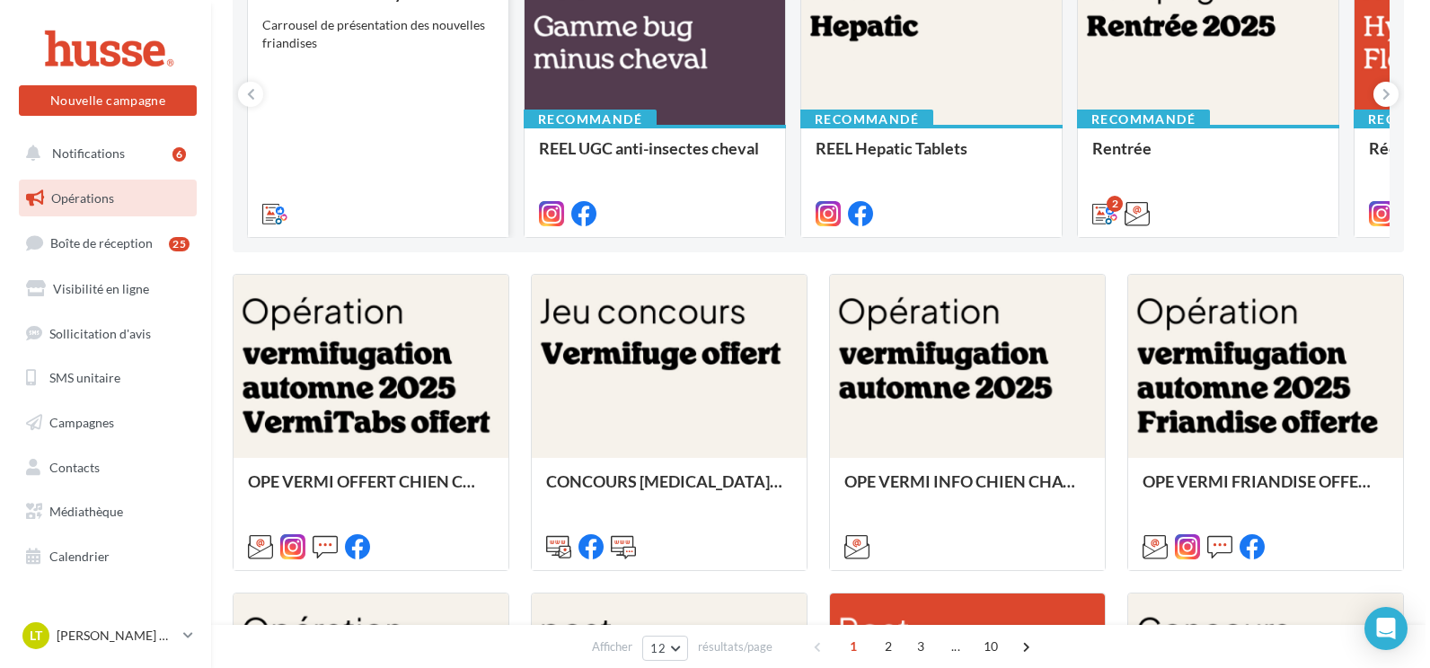
scroll to position [90, 0]
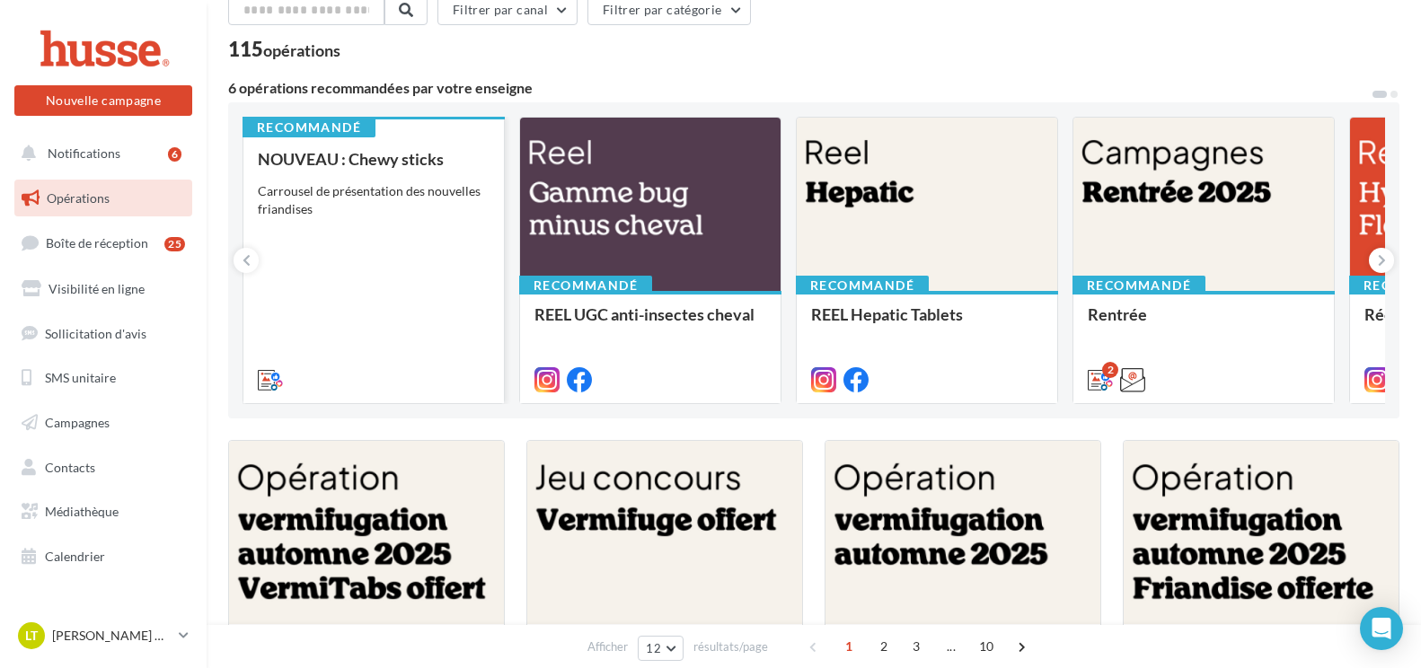
click at [375, 275] on div "NOUVEAU : Chewy sticks Carrousel de présentation des nouvelles friandises" at bounding box center [374, 268] width 232 height 237
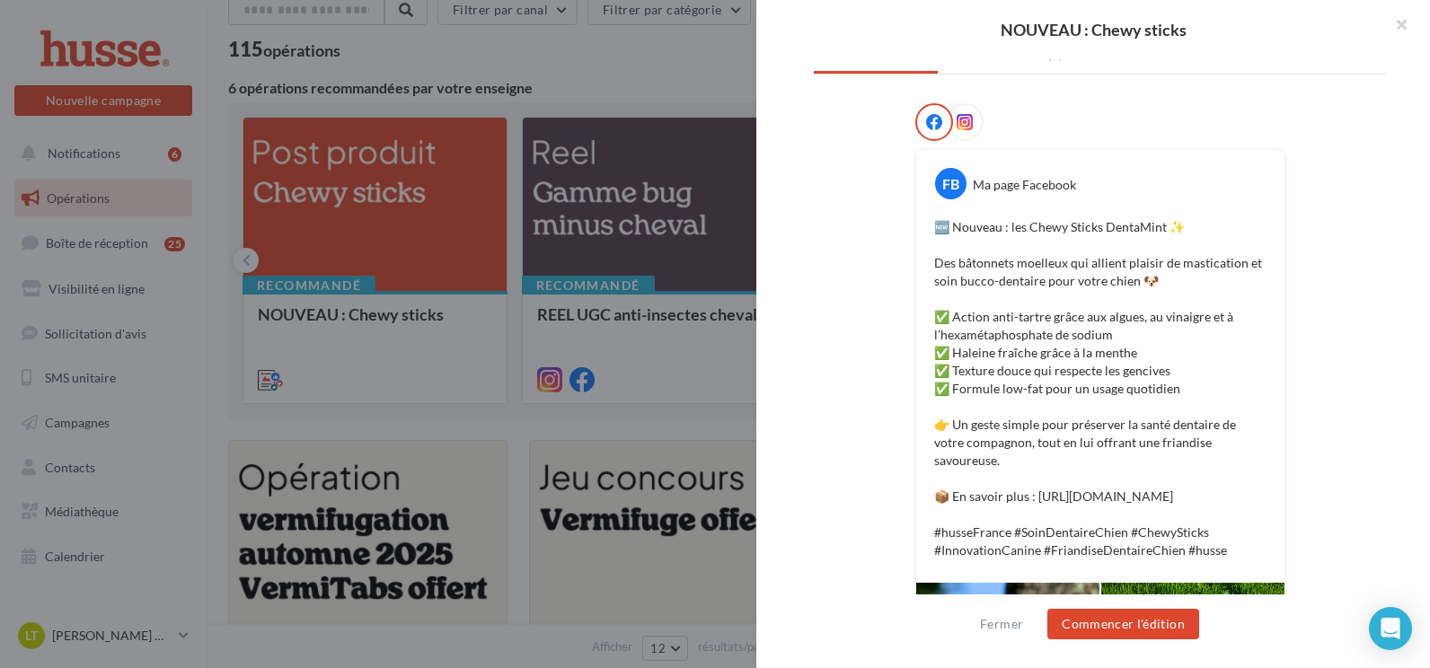
scroll to position [269, 0]
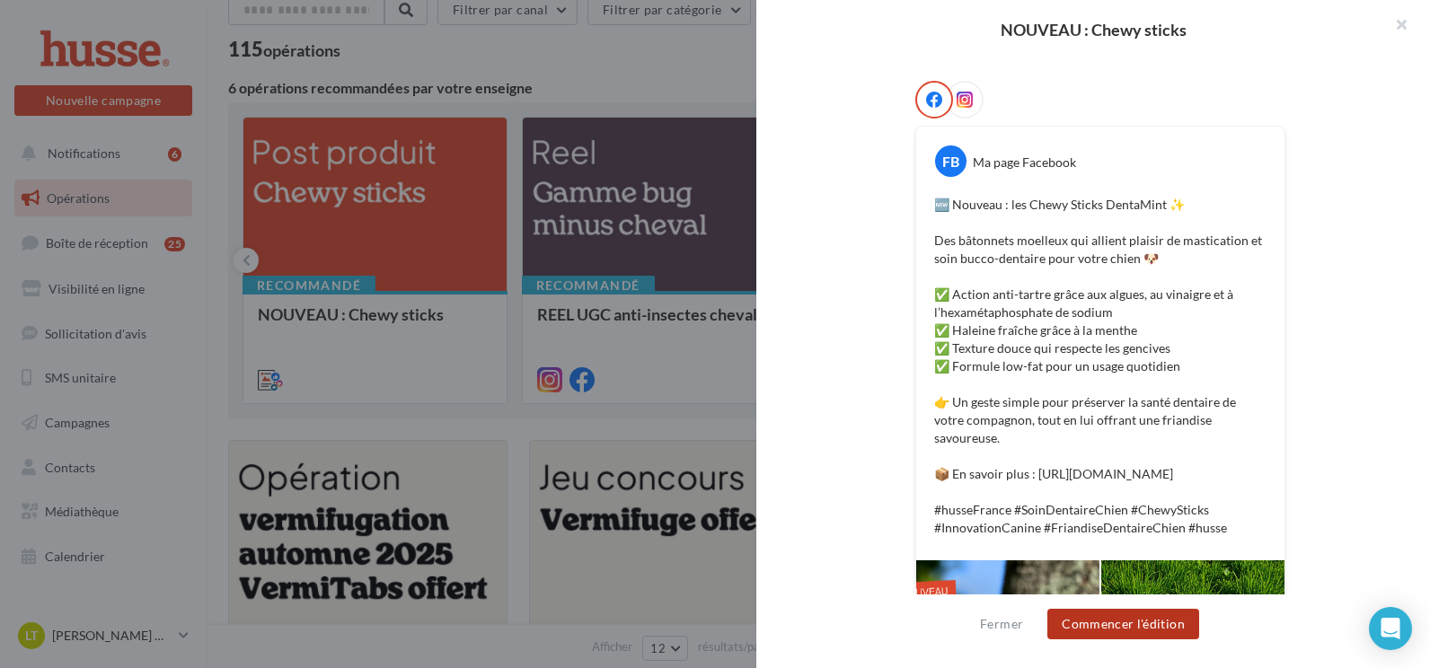
click at [1160, 629] on button "Commencer l'édition" at bounding box center [1123, 624] width 152 height 31
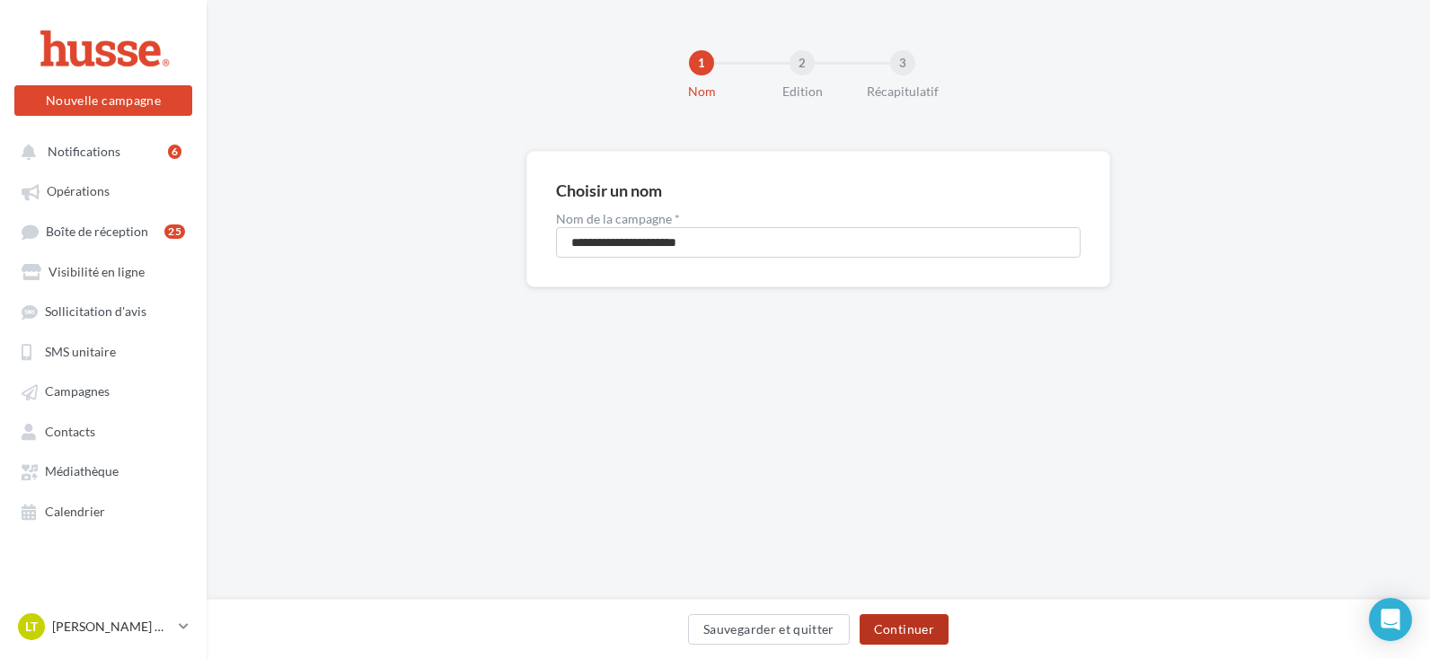
click at [877, 627] on button "Continuer" at bounding box center [904, 629] width 89 height 31
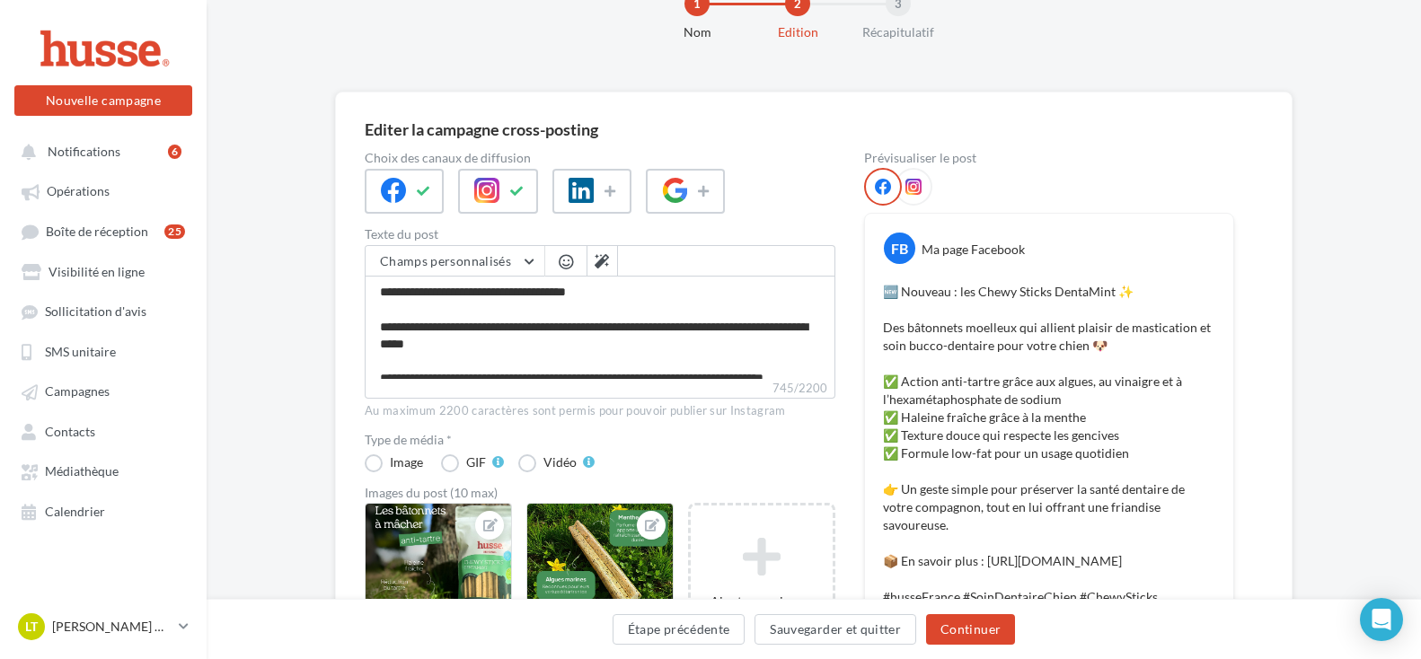
scroll to position [539, 0]
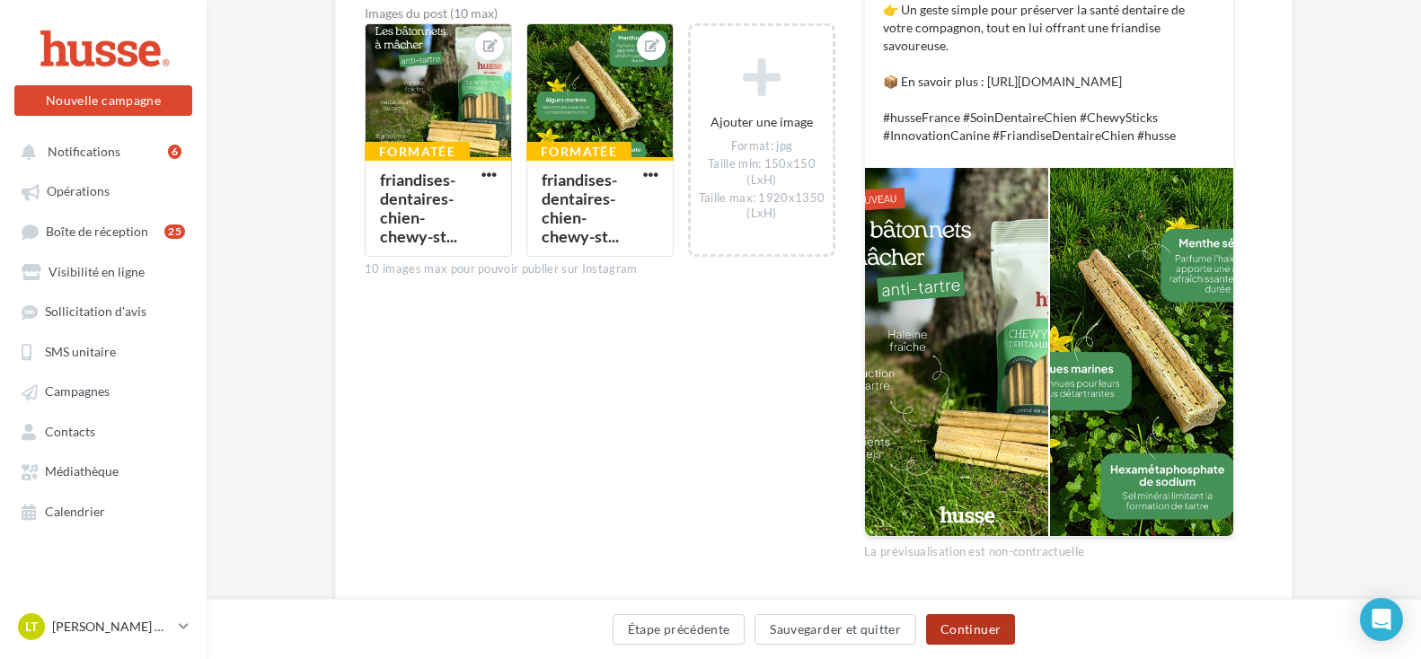
click at [981, 629] on button "Continuer" at bounding box center [970, 629] width 89 height 31
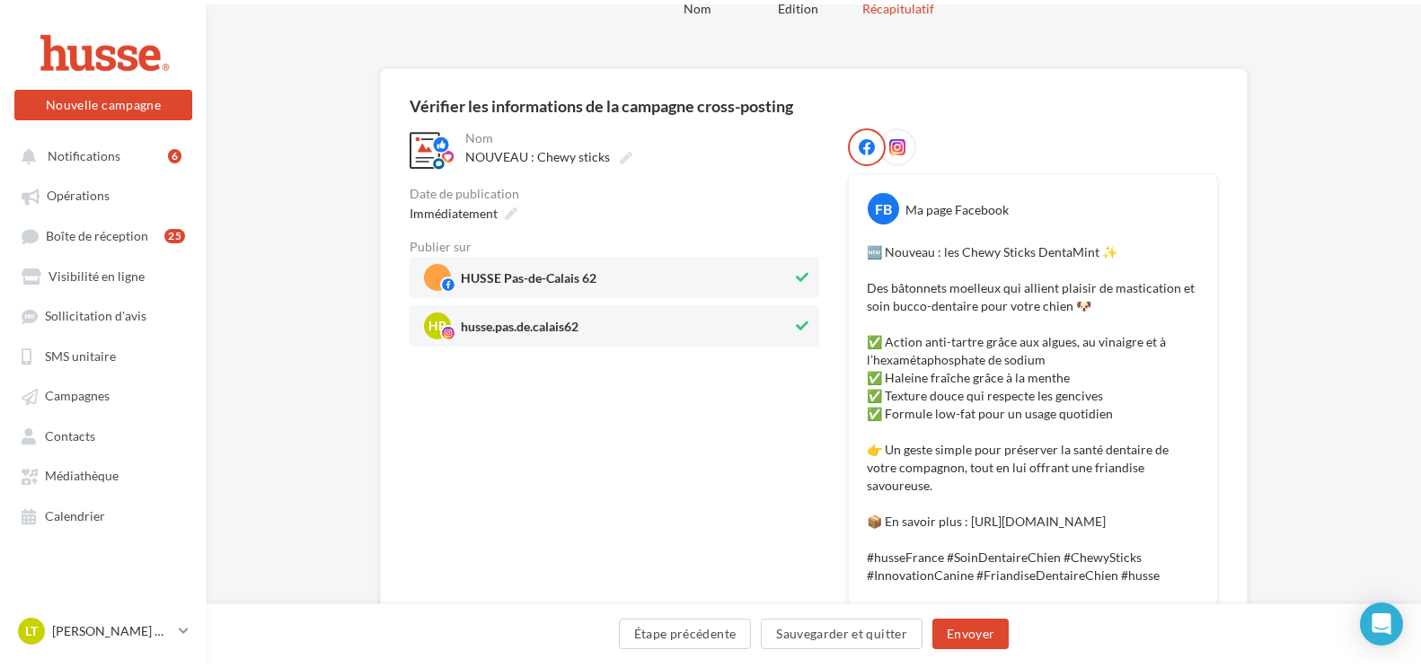
scroll to position [0, 0]
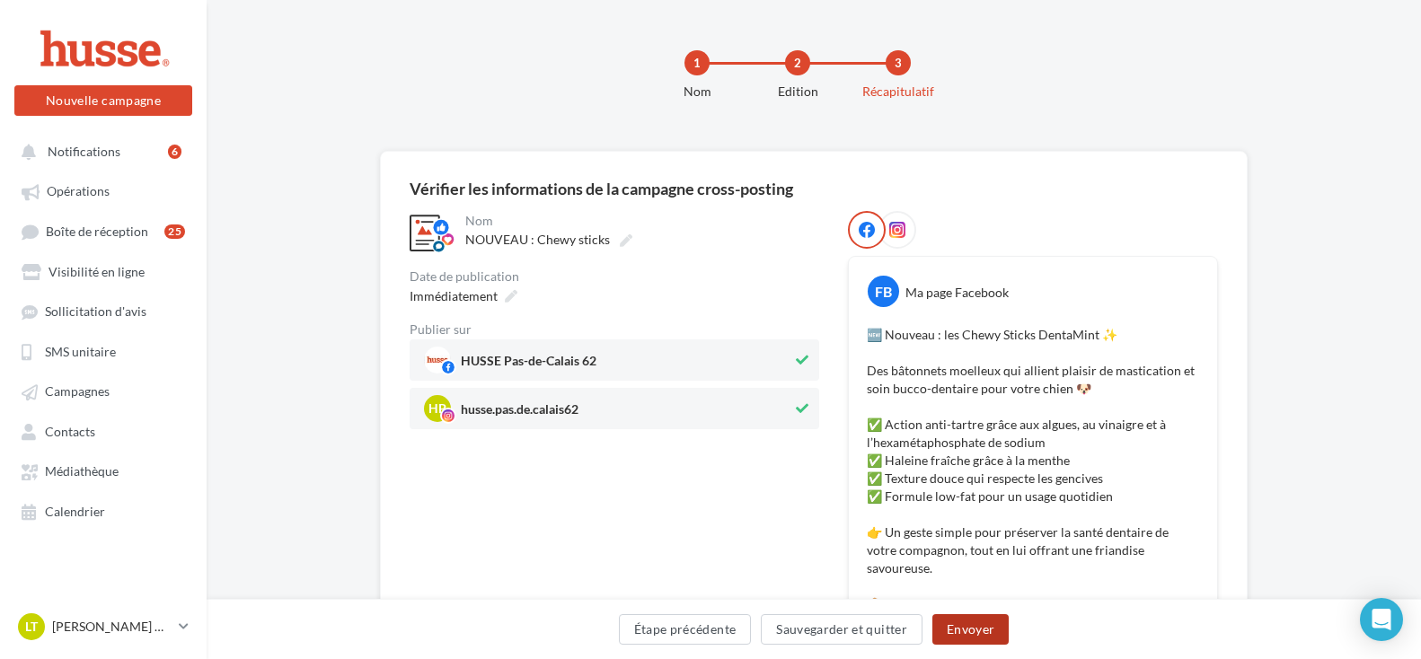
click at [981, 629] on button "Envoyer" at bounding box center [970, 629] width 76 height 31
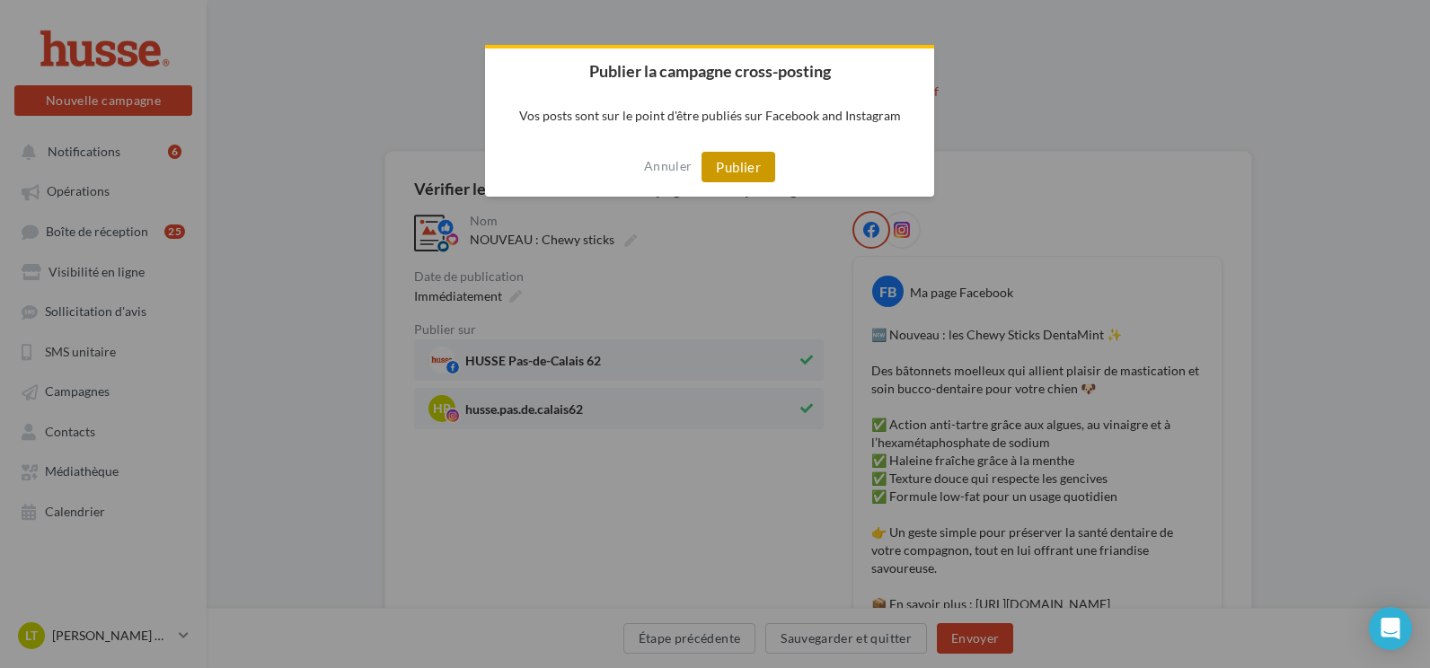
click at [738, 164] on button "Publier" at bounding box center [738, 167] width 74 height 31
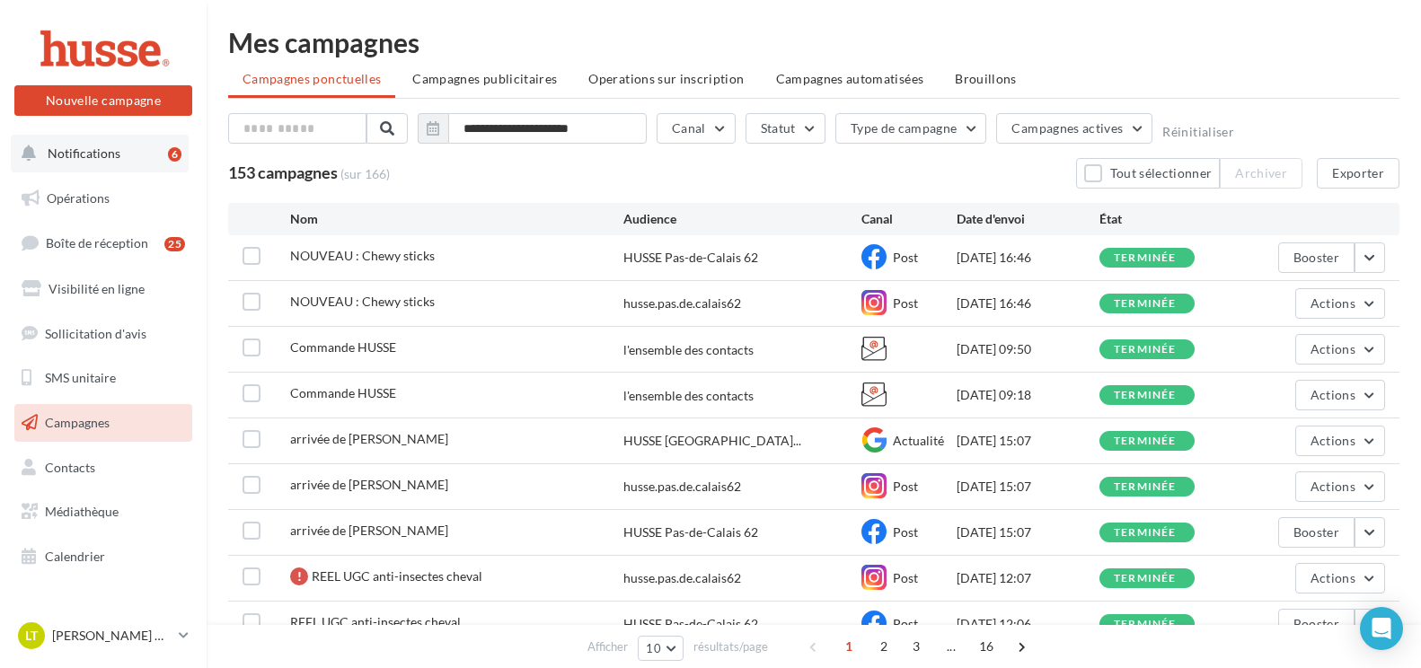
click at [57, 148] on span "Notifications" at bounding box center [84, 153] width 73 height 15
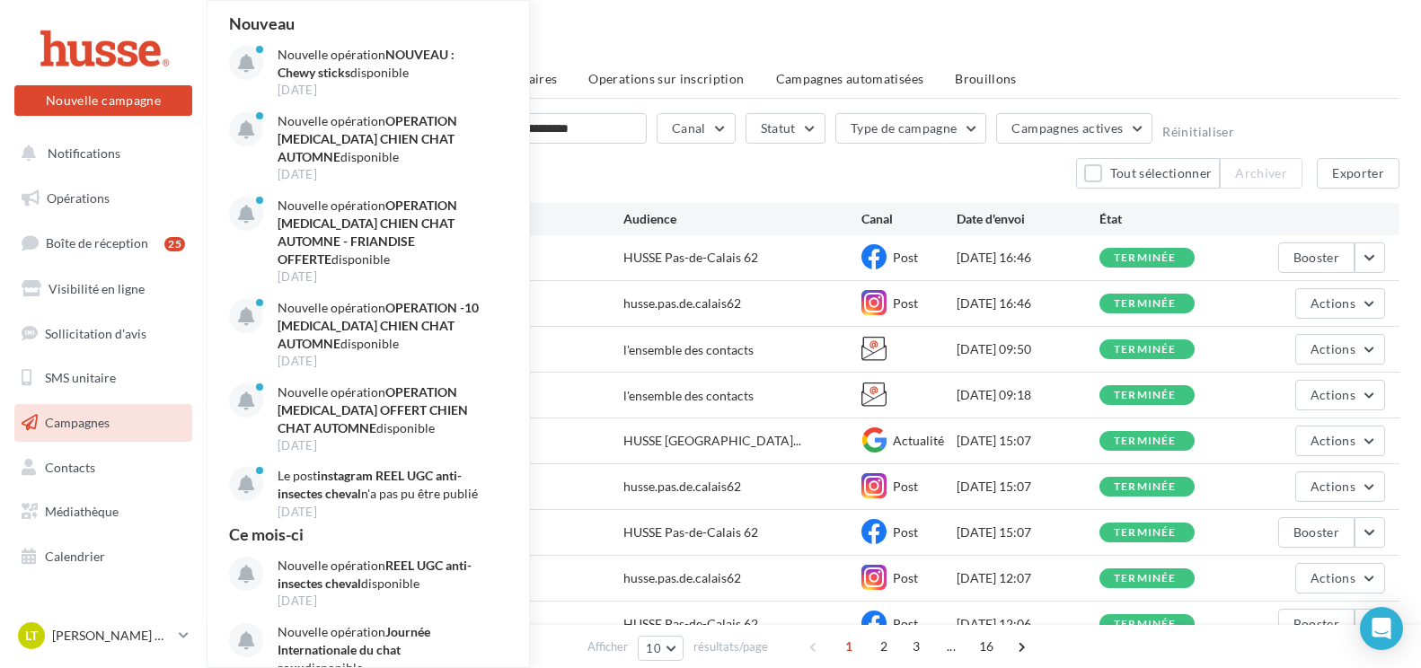
click at [1282, 41] on div "Mes campagnes" at bounding box center [813, 42] width 1171 height 27
